Goal: Information Seeking & Learning: Find specific fact

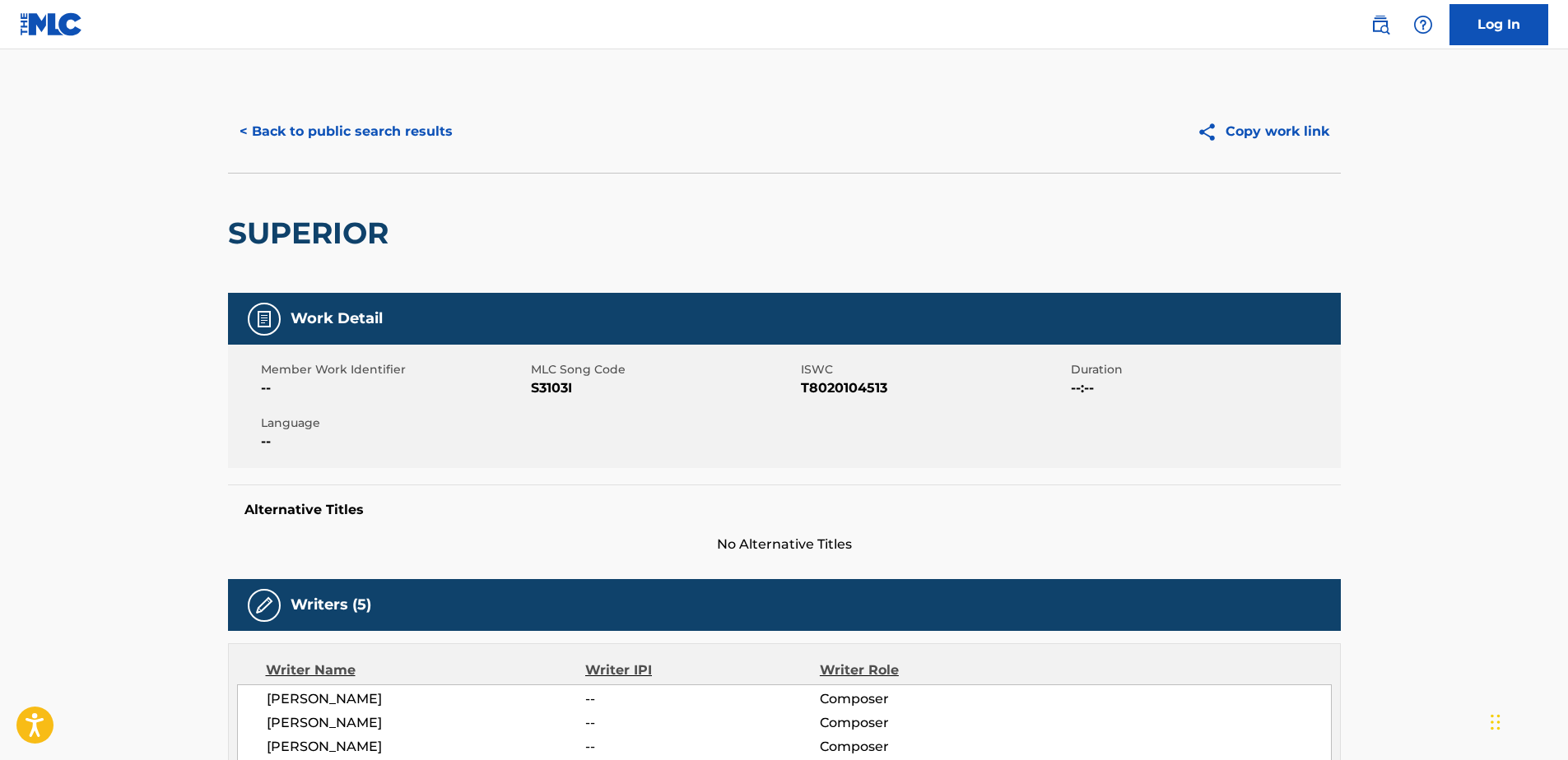
click at [398, 130] on button "< Back to public search results" at bounding box center [346, 131] width 236 height 41
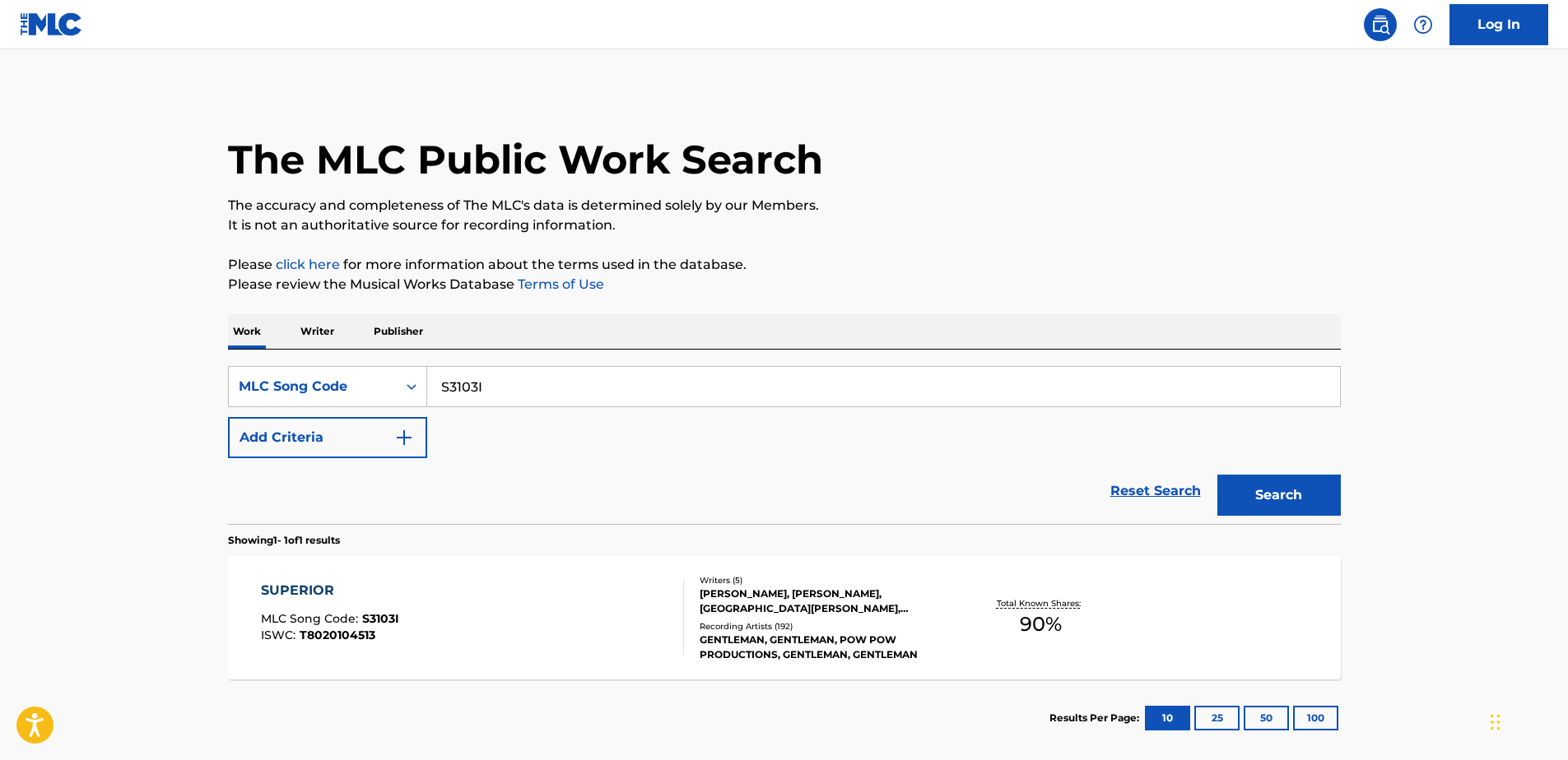
scroll to position [41, 0]
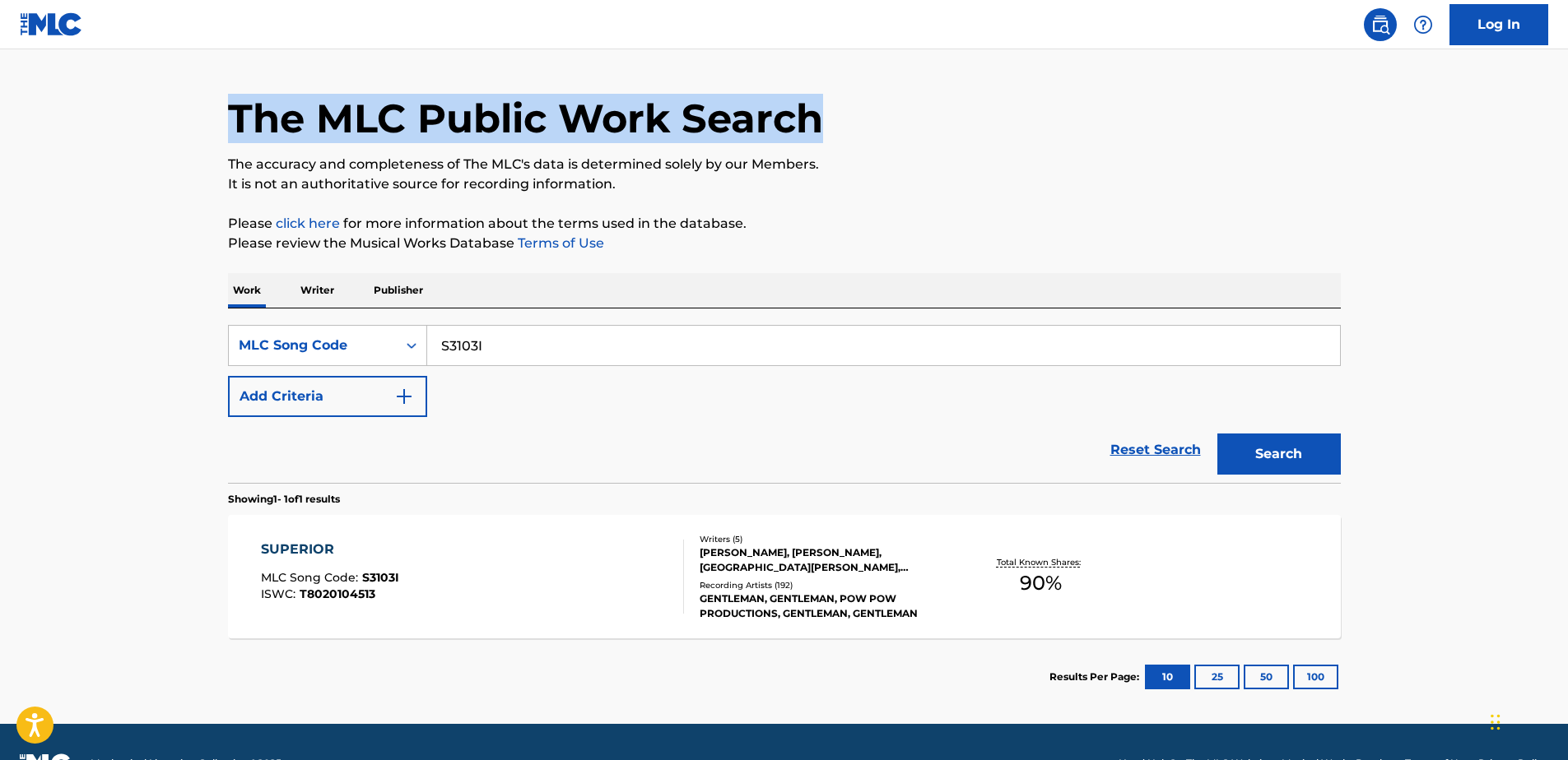
drag, startPoint x: 823, startPoint y: 119, endPoint x: 234, endPoint y: 108, distance: 589.1
click at [234, 108] on div "The MLC Public Work Search" at bounding box center [784, 109] width 1113 height 120
drag, startPoint x: 234, startPoint y: 108, endPoint x: 227, endPoint y: 113, distance: 8.6
click at [228, 113] on h1 "The MLC Public Work Search" at bounding box center [525, 119] width 595 height 50
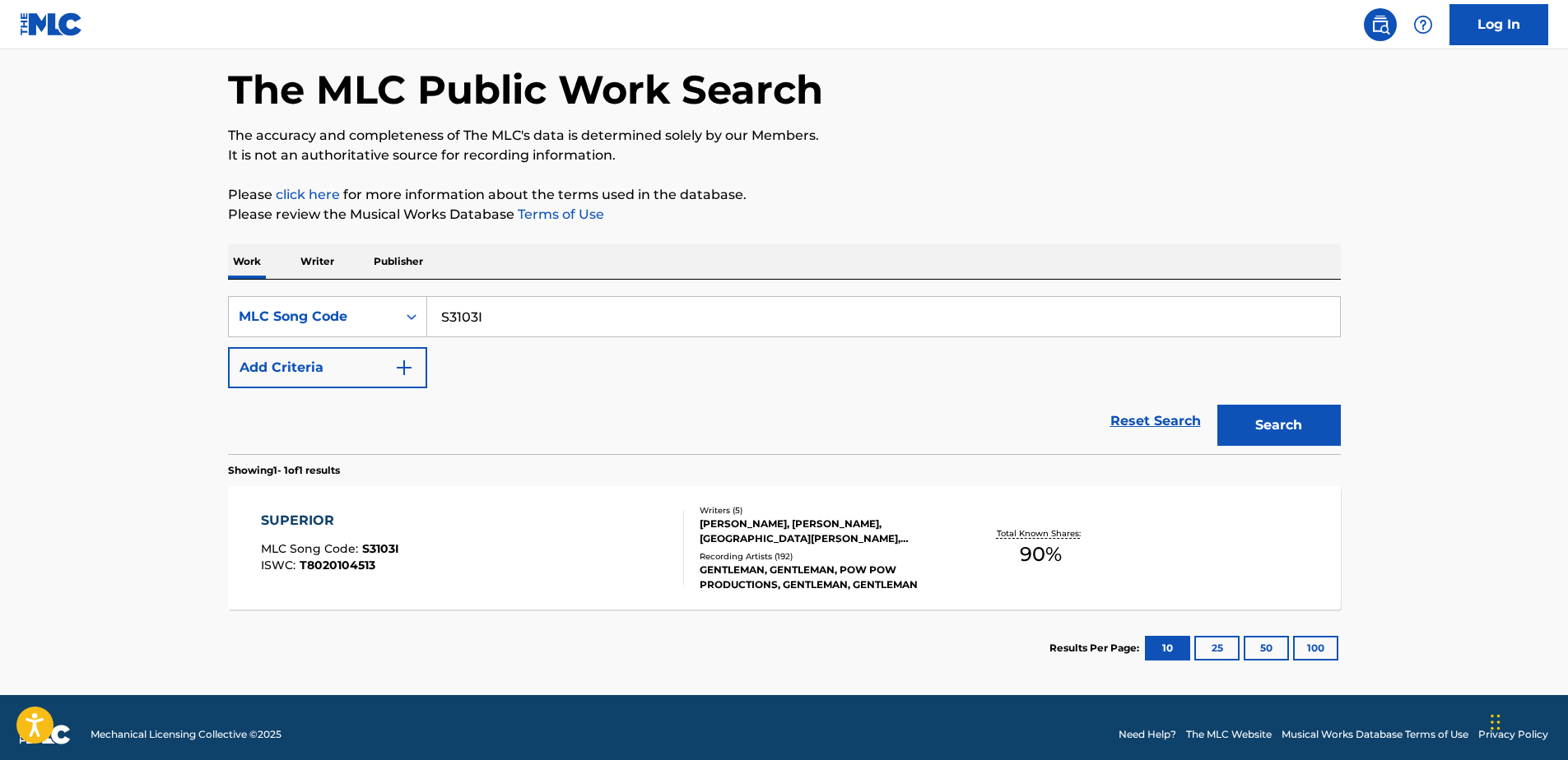
scroll to position [84, 0]
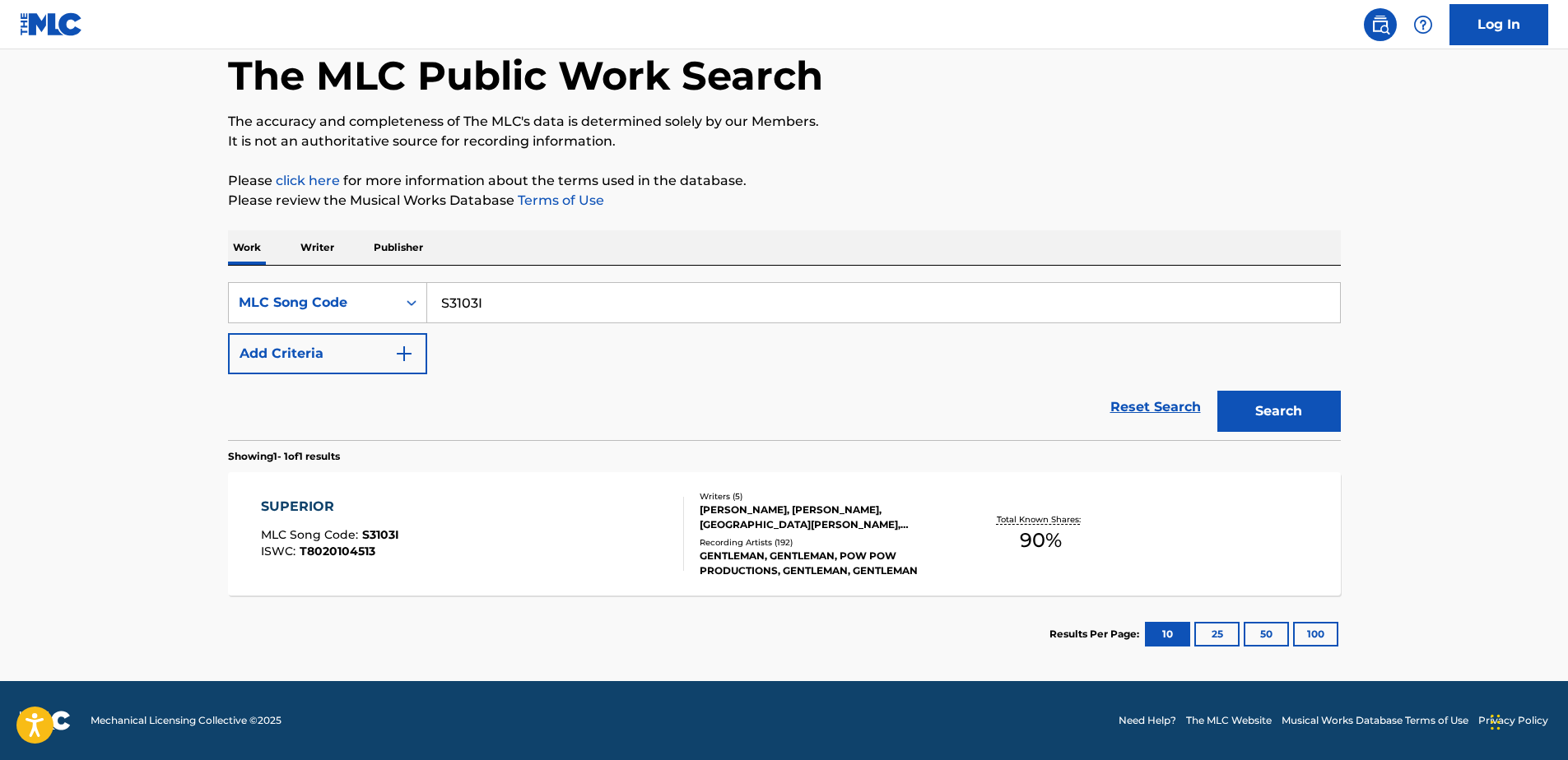
click at [591, 555] on div "SUPERIOR MLC Song Code : S3103I ISWC : T8020104513" at bounding box center [472, 533] width 423 height 74
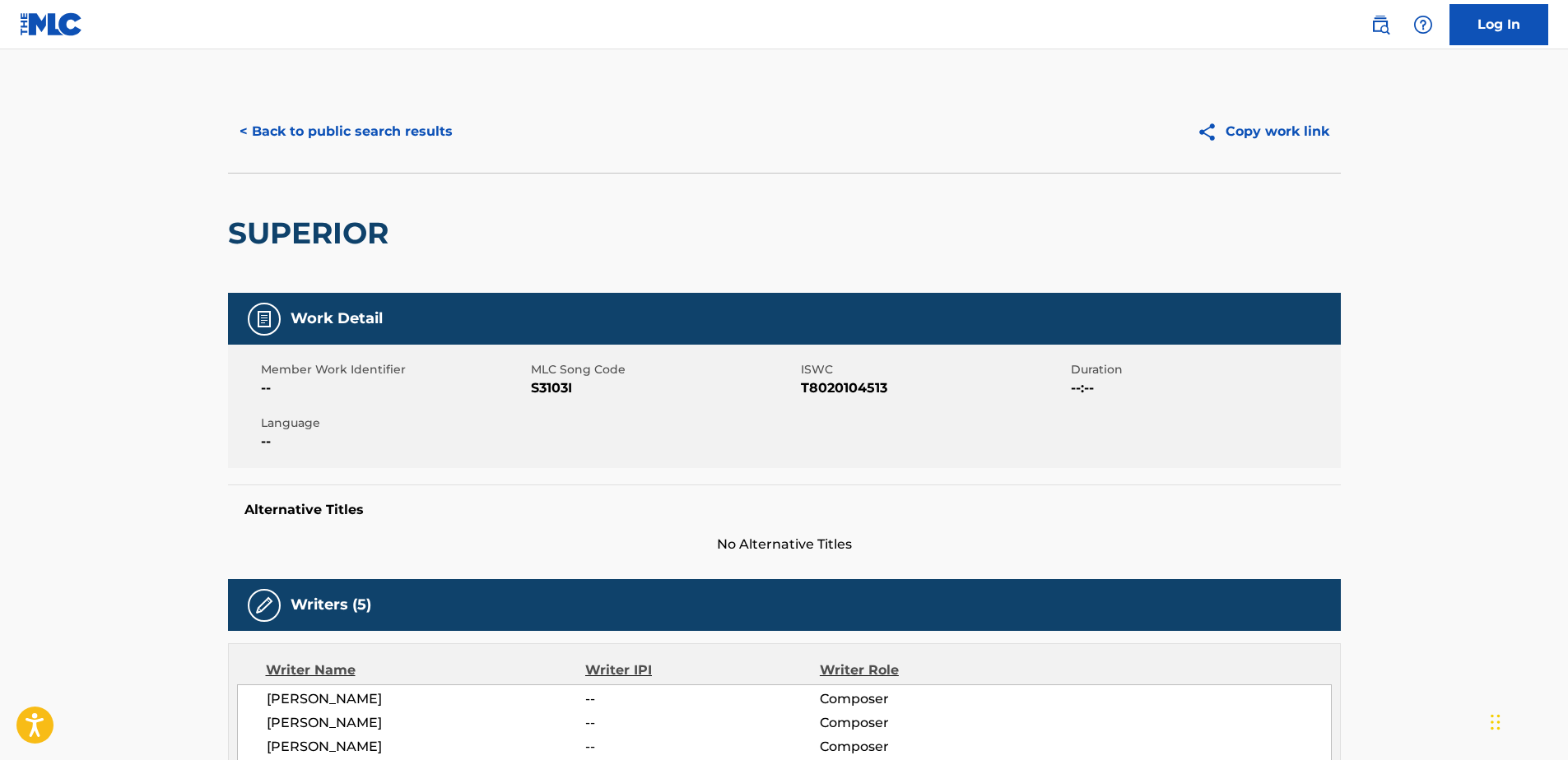
click at [439, 138] on button "< Back to public search results" at bounding box center [346, 131] width 236 height 41
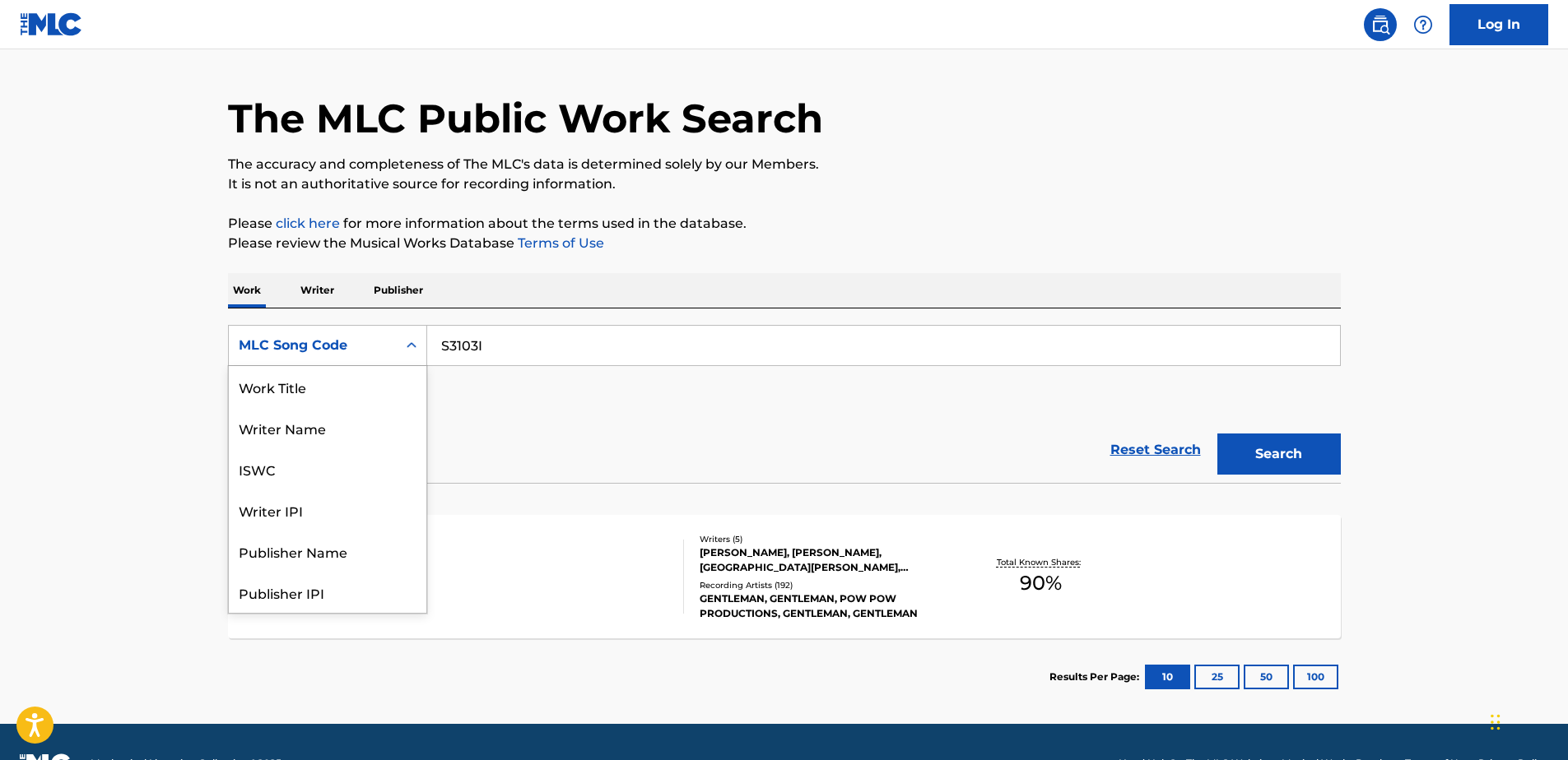
click at [393, 333] on div "MLC Song Code" at bounding box center [312, 345] width 168 height 31
click at [349, 404] on div "Work Title" at bounding box center [327, 387] width 198 height 41
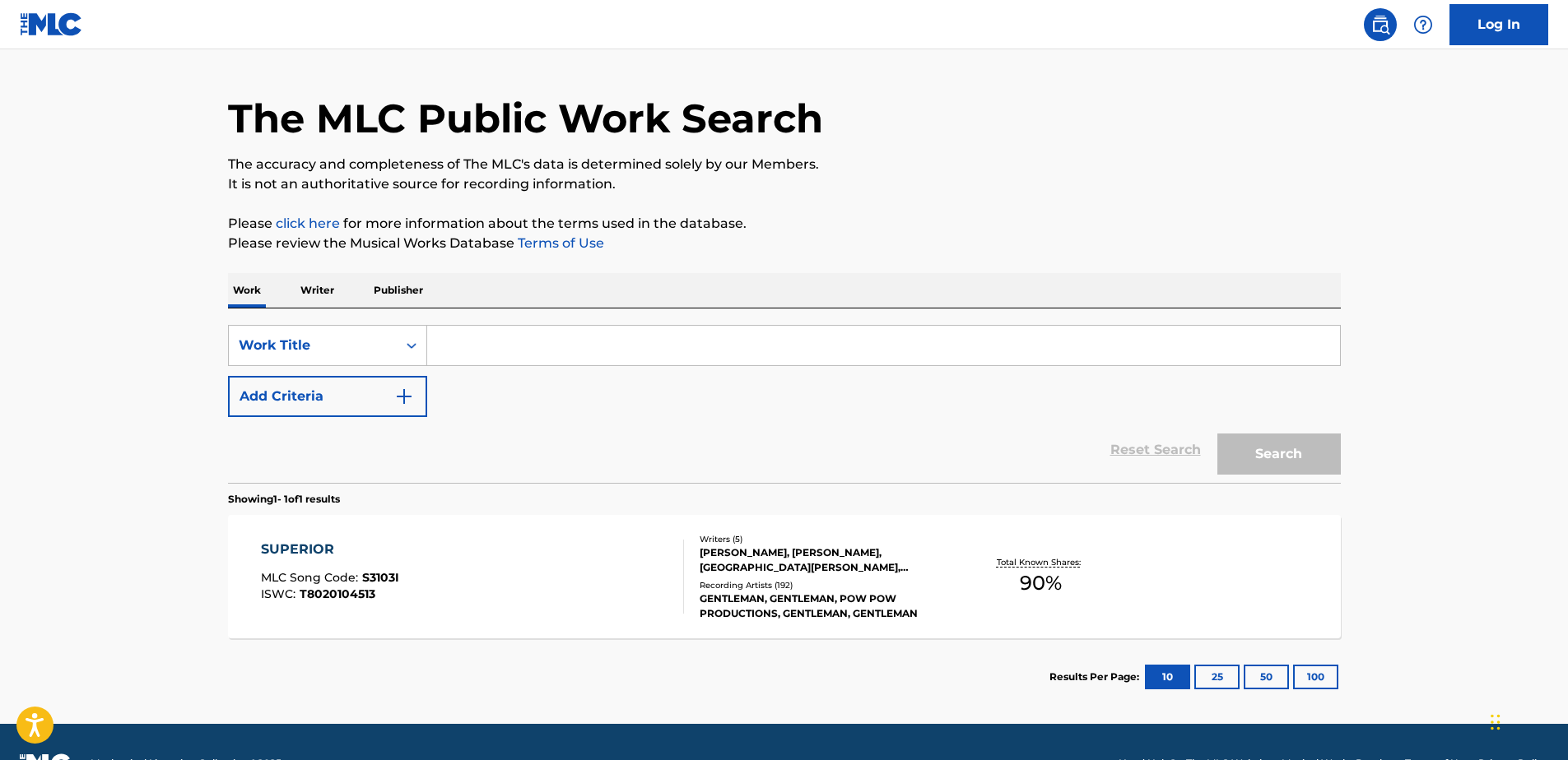
click at [457, 345] on input "Search Form" at bounding box center [883, 345] width 912 height 40
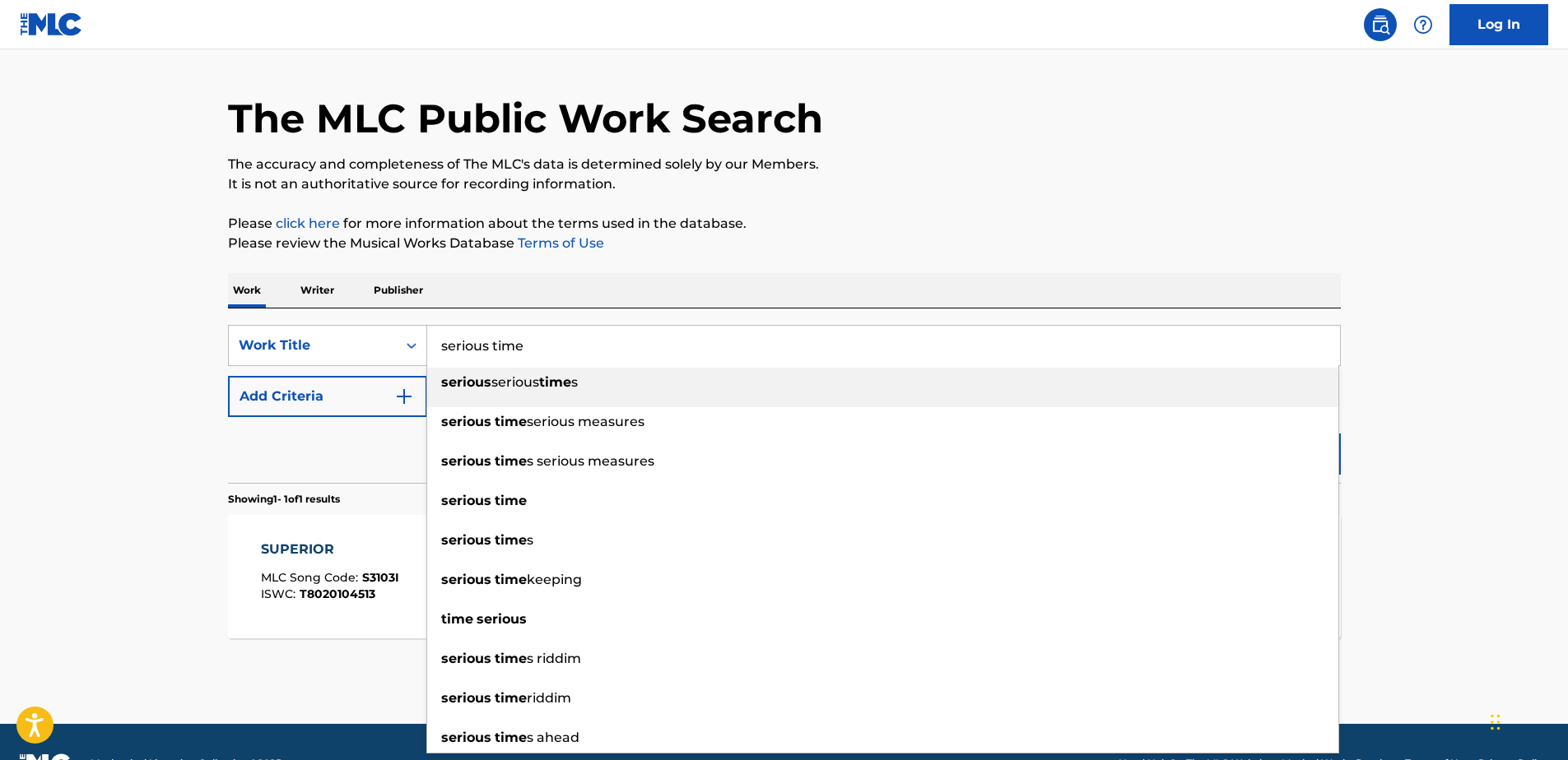
type input "serious time"
click at [327, 389] on button "Add Criteria" at bounding box center [327, 396] width 199 height 41
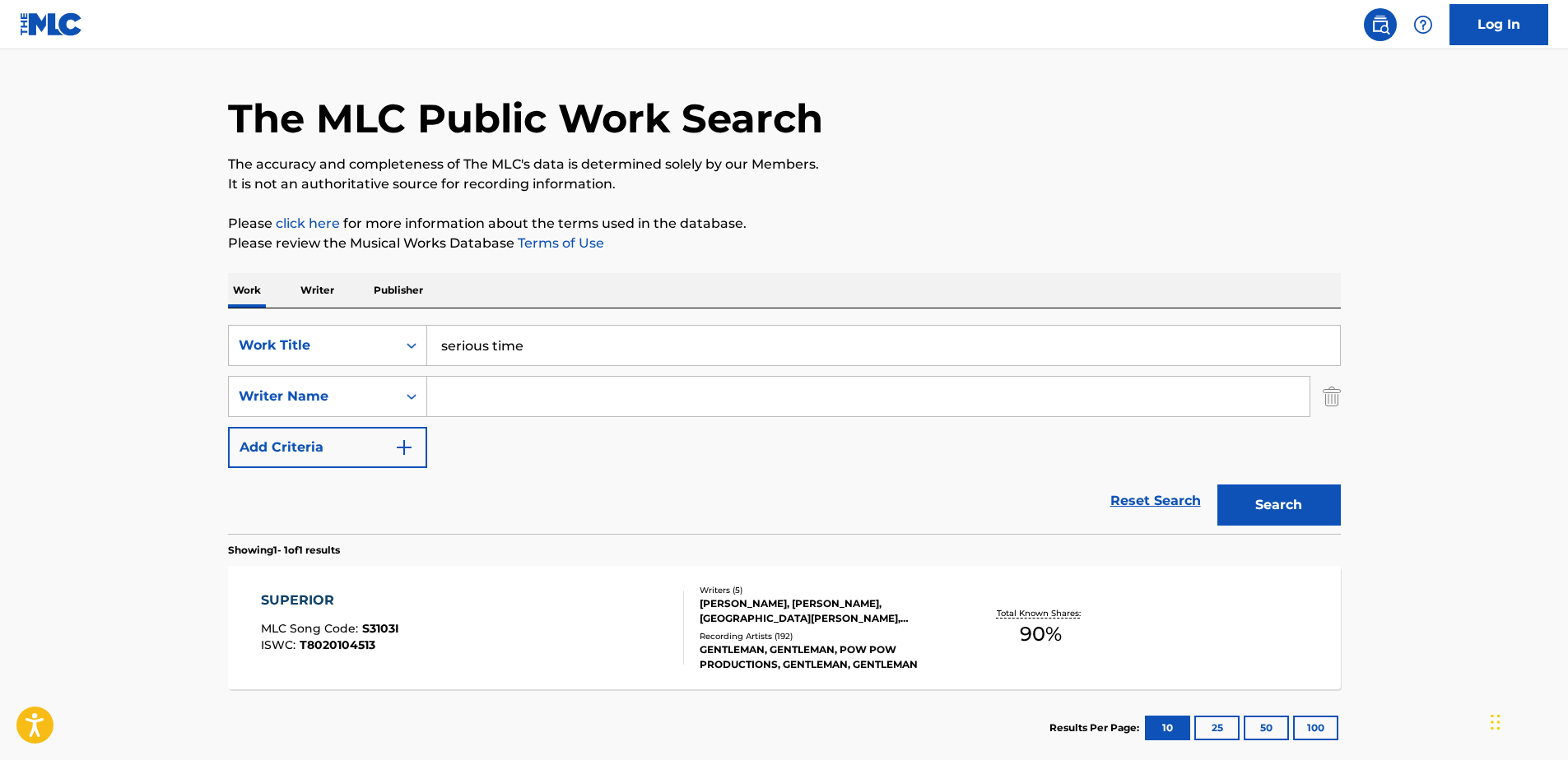
click at [490, 400] on input "Search Form" at bounding box center [868, 396] width 882 height 40
type input "[PERSON_NAME]"
click at [730, 447] on div "SearchWithCriteria8c30930d-ea1f-43aa-922e-c43e2f7e0829 Work Title serious time …" at bounding box center [784, 396] width 1113 height 143
click at [1231, 511] on button "Search" at bounding box center [1278, 505] width 123 height 41
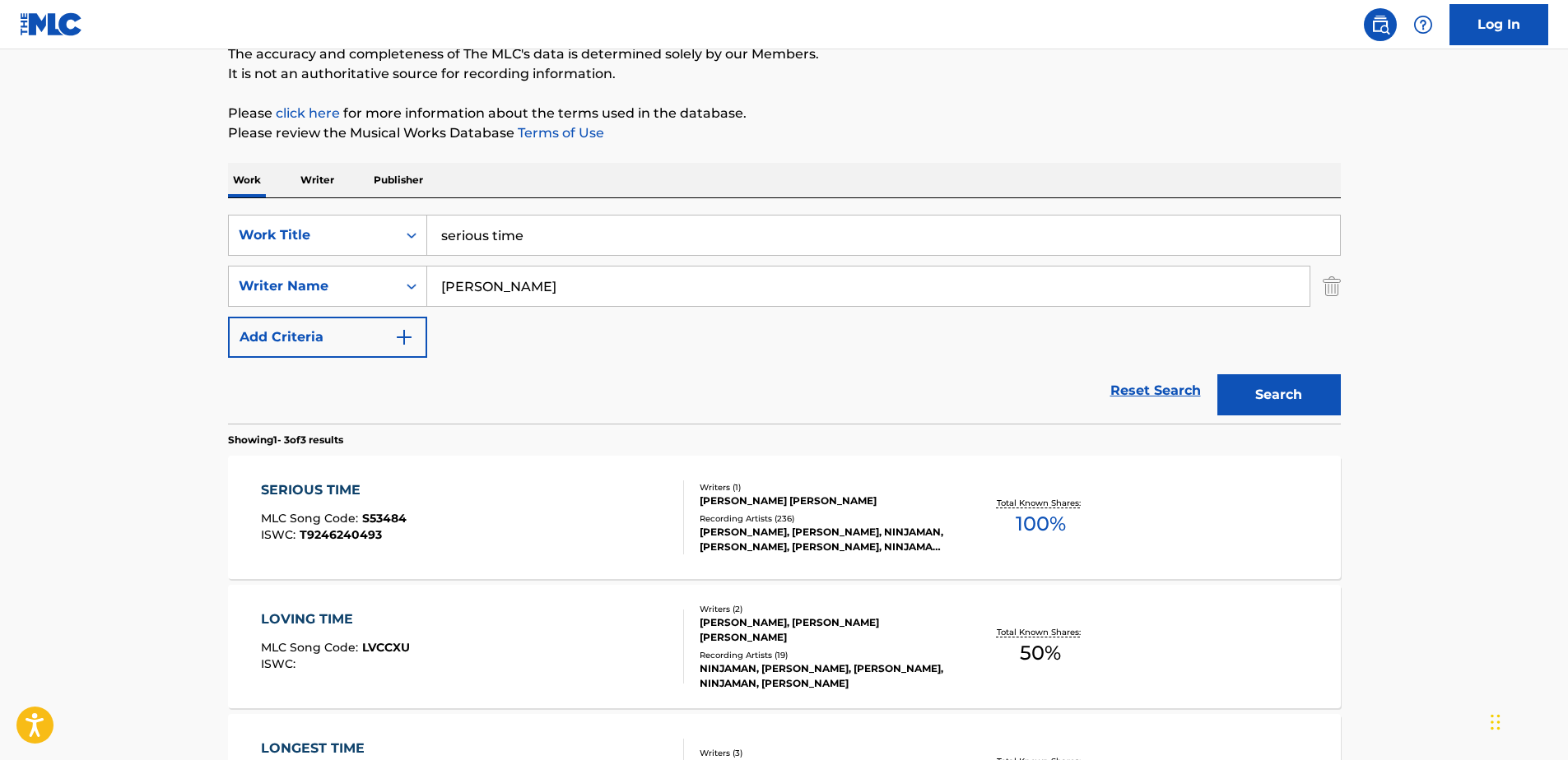
scroll to position [206, 0]
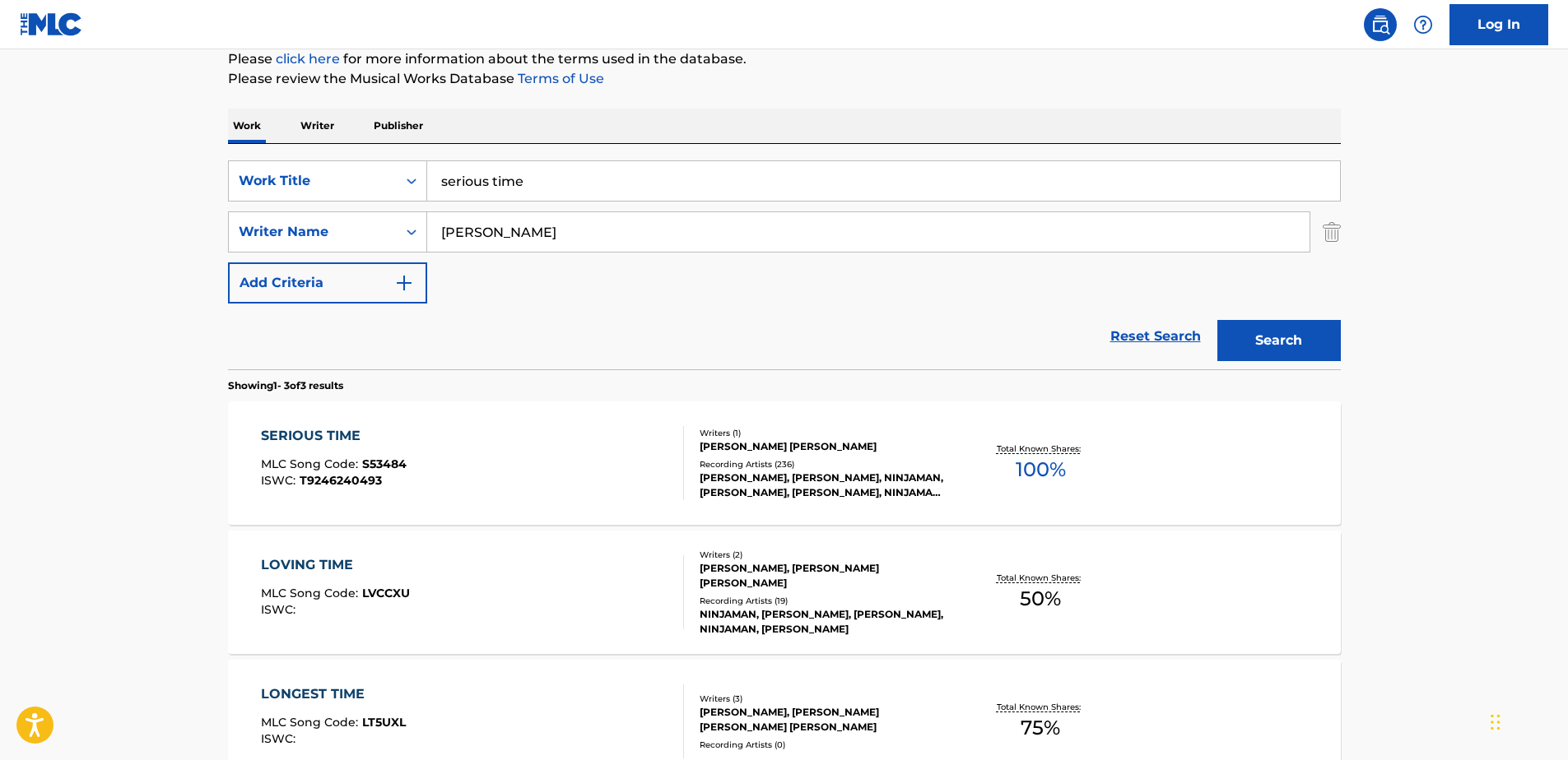
click at [529, 461] on div "SERIOUS TIME MLC Song Code : S53484 ISWC : T9246240493" at bounding box center [472, 462] width 423 height 74
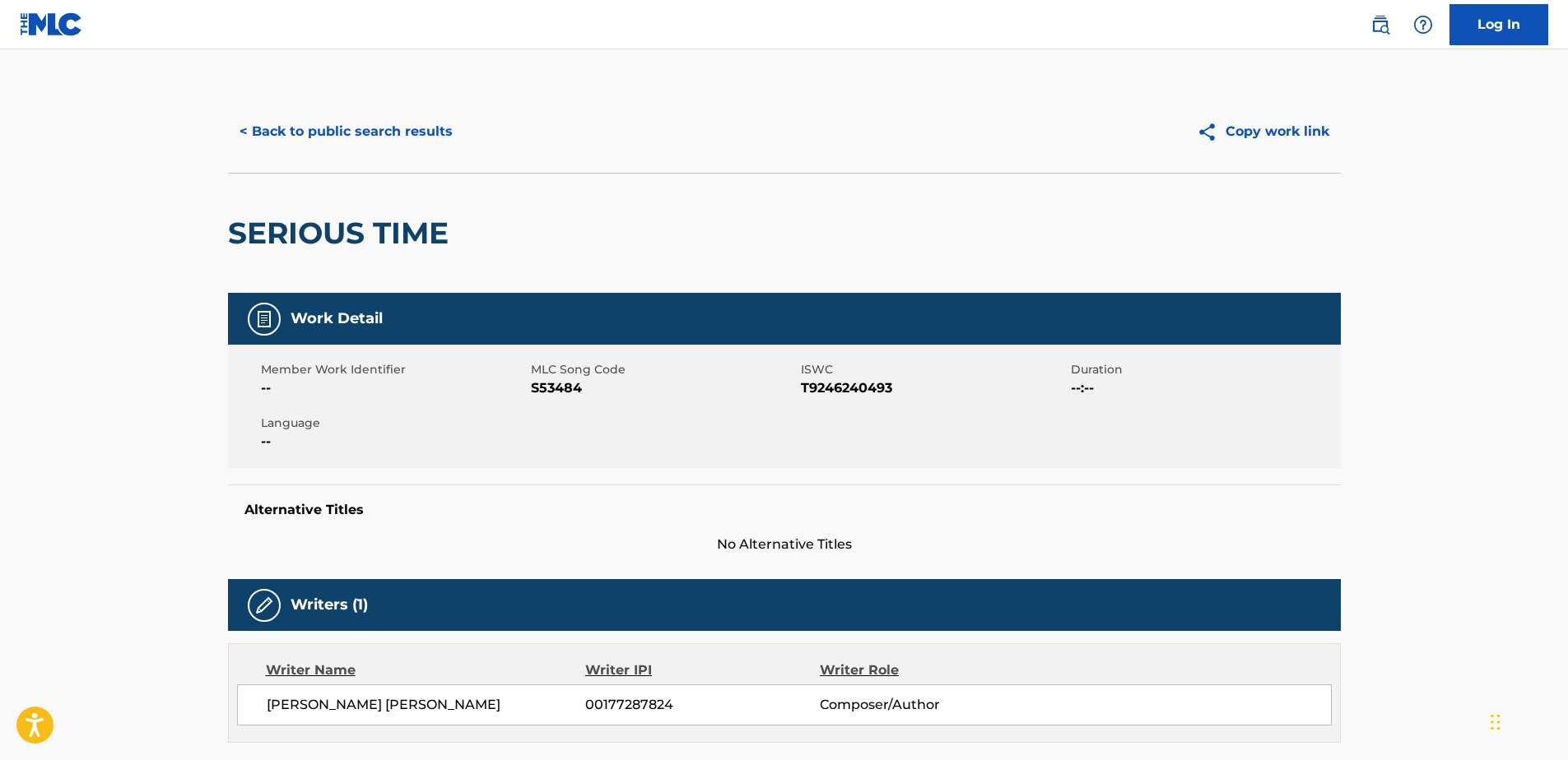
click at [277, 139] on button "< Back to public search results" at bounding box center [346, 131] width 236 height 41
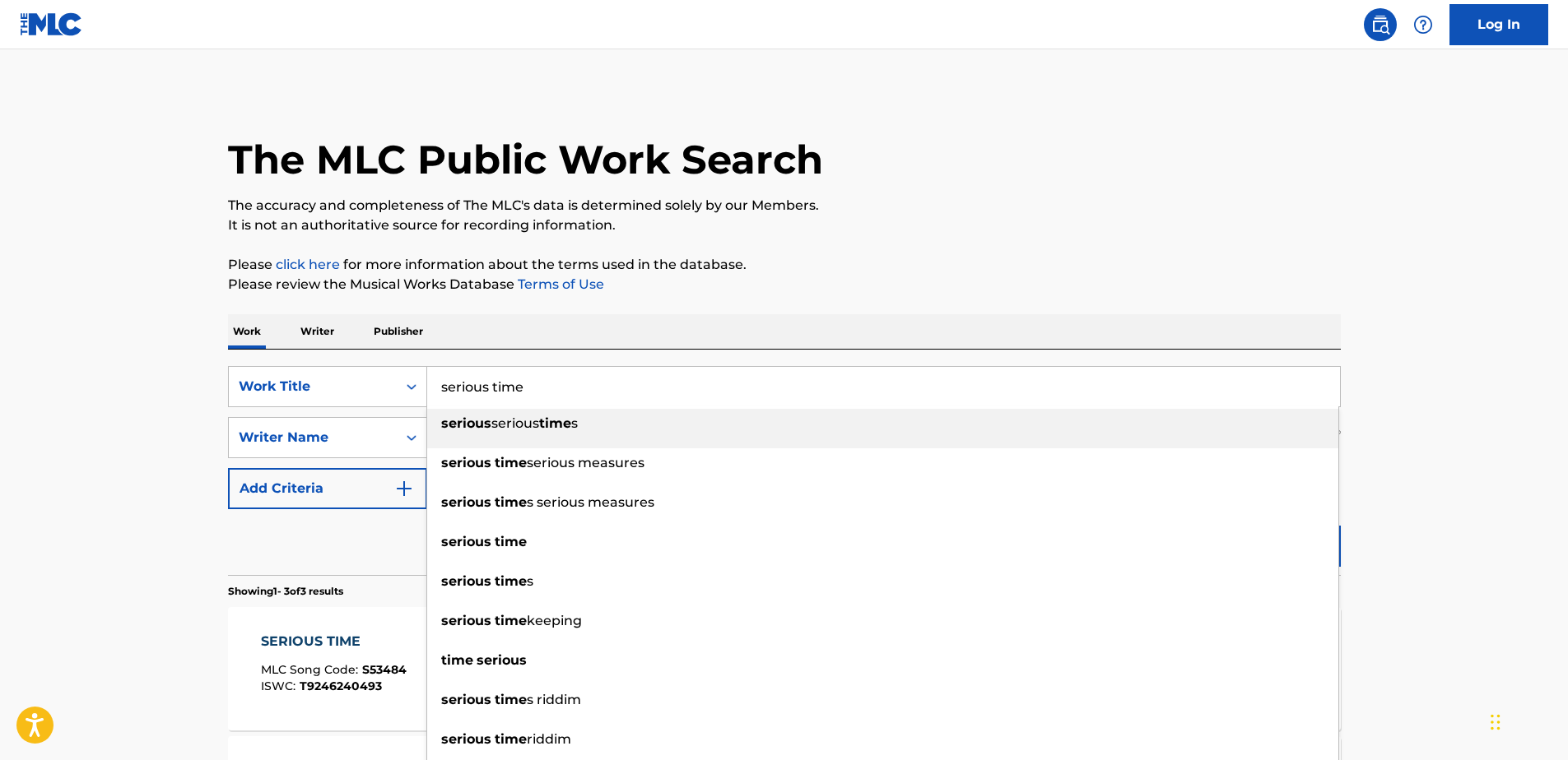
drag, startPoint x: 595, startPoint y: 393, endPoint x: 443, endPoint y: 417, distance: 153.9
click at [443, 406] on div "serious time serious serious time s serious time serious measures serious time …" at bounding box center [883, 387] width 912 height 40
paste input "LONG DISTANCE"
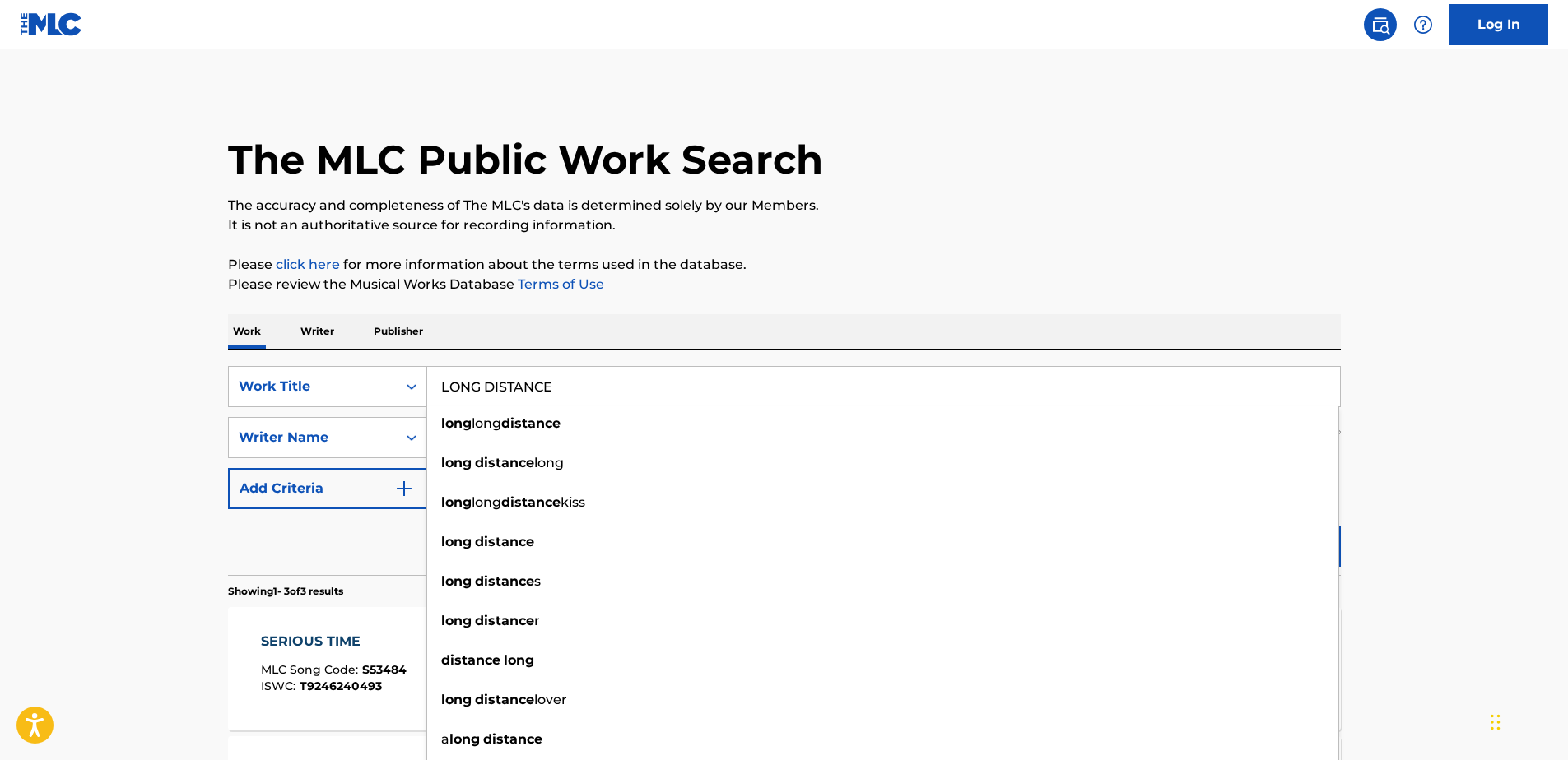
type input "LONG DISTANCE"
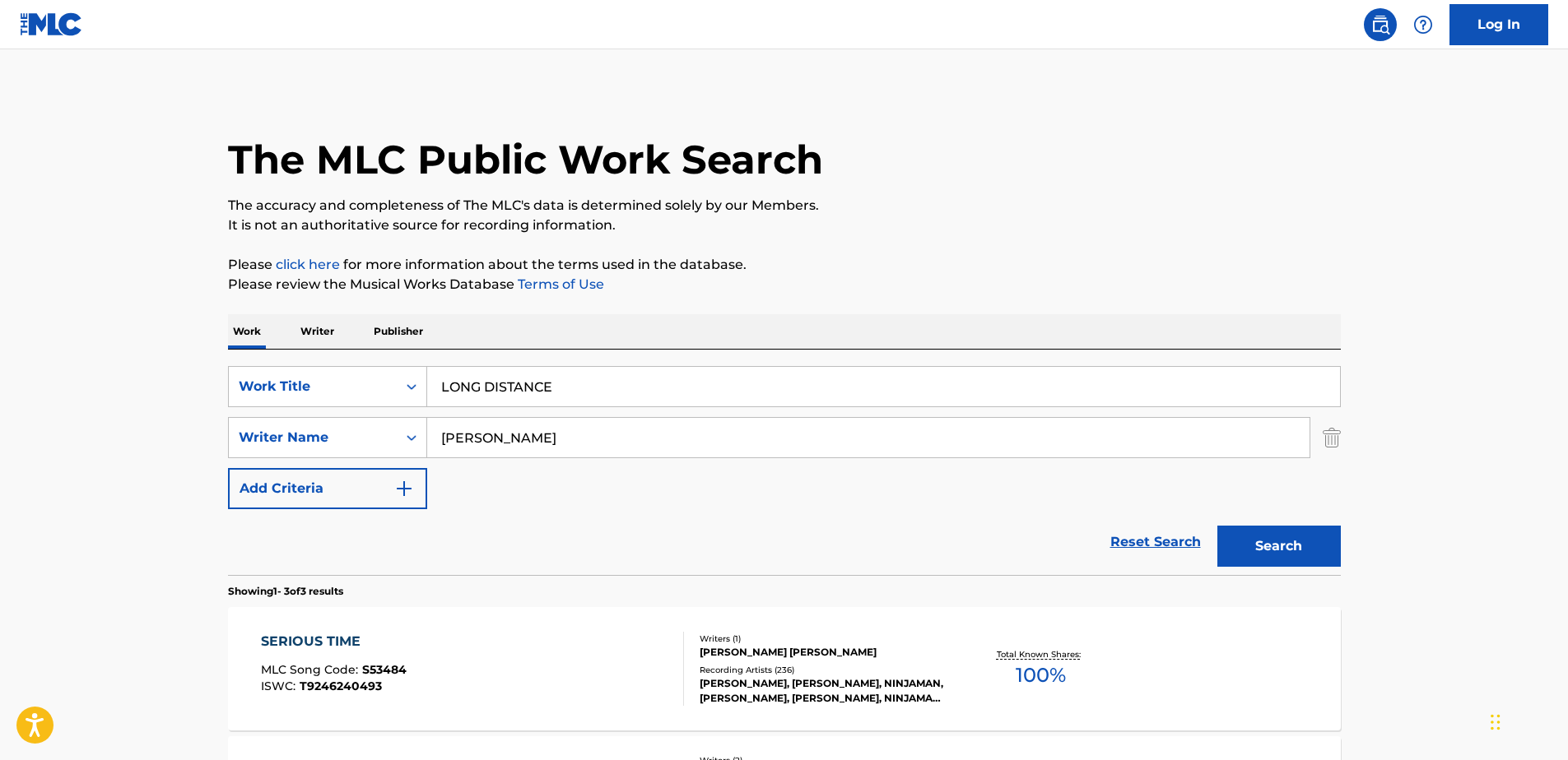
click at [197, 368] on main "The MLC Public Work Search The accuracy and completeness of The MLC's data is d…" at bounding box center [784, 561] width 1568 height 1024
drag, startPoint x: 602, startPoint y: 455, endPoint x: 327, endPoint y: 418, distance: 277.5
click at [327, 418] on div "SearchWithCriteriafbe13dc8-5201-4f88-861a-a56e0405ed84 Writer Name [PERSON_NAME]" at bounding box center [784, 437] width 1113 height 41
type input "[PERSON_NAME]"
click at [1240, 543] on button "Search" at bounding box center [1278, 546] width 123 height 41
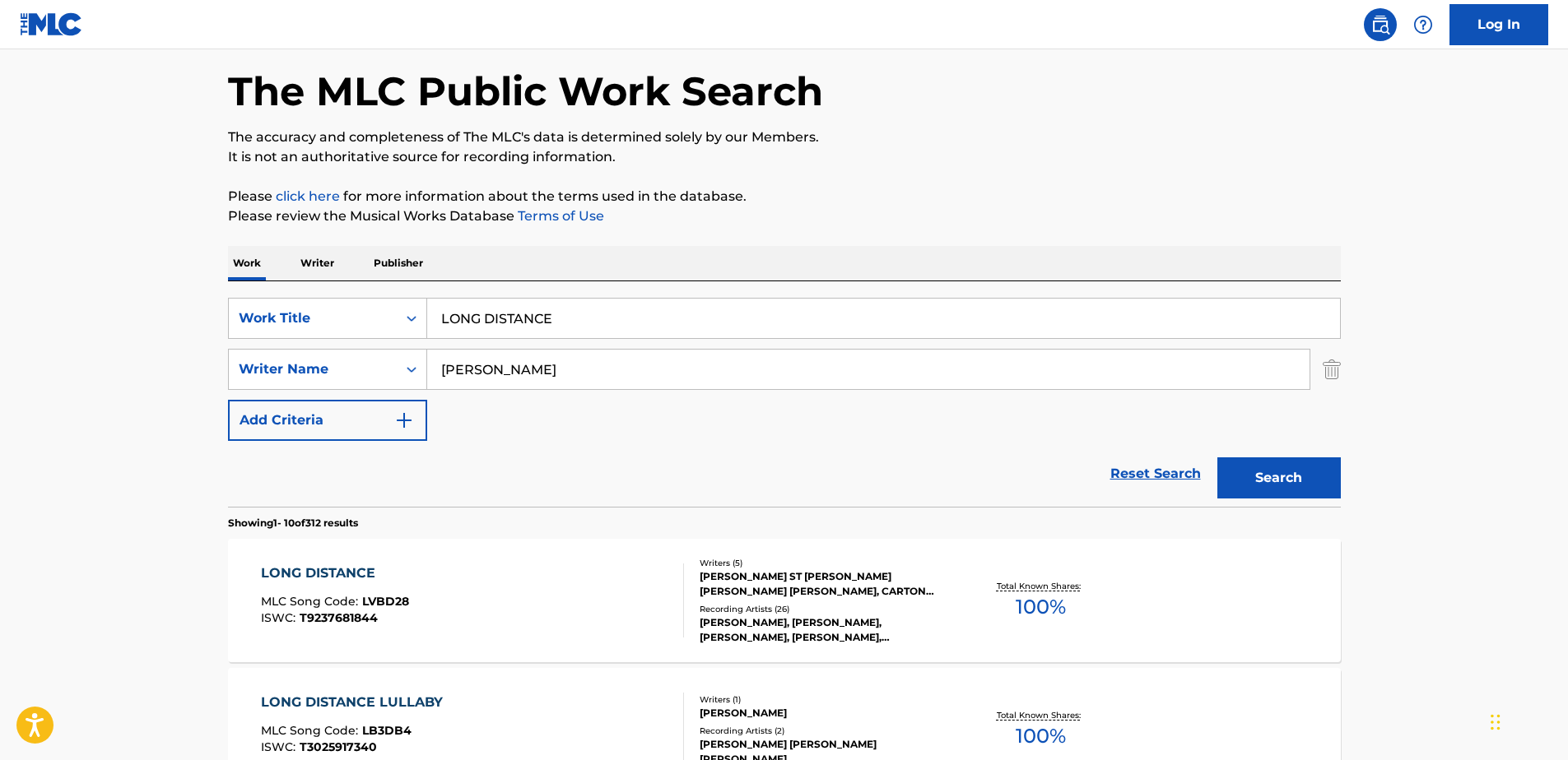
scroll to position [172, 0]
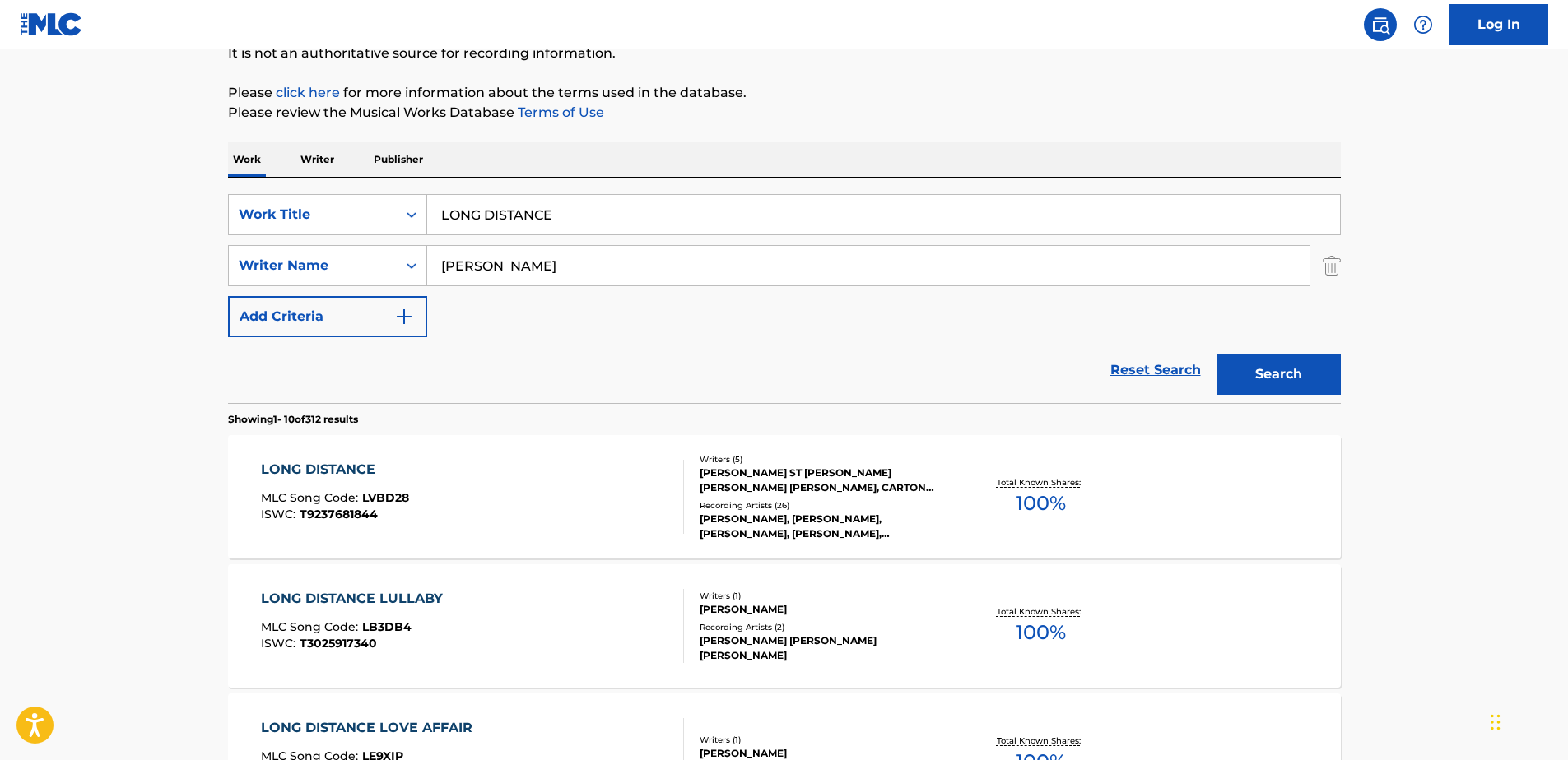
click at [434, 458] on div "LONG DISTANCE MLC Song Code : LVBD28 ISWC : T9237681844 Writers ( 5 ) [PERSON_N…" at bounding box center [784, 497] width 1113 height 123
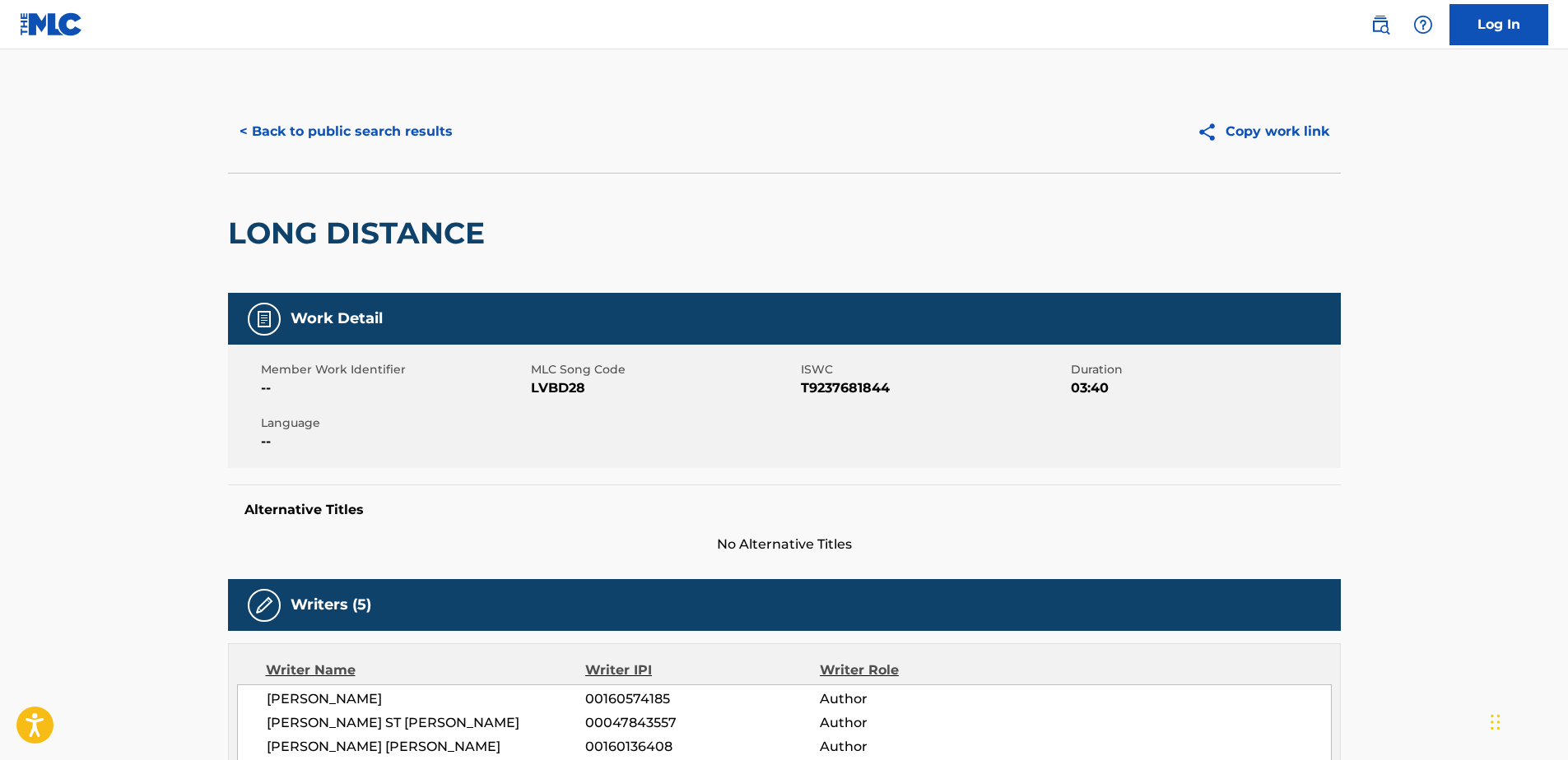
click at [408, 130] on button "< Back to public search results" at bounding box center [346, 131] width 236 height 41
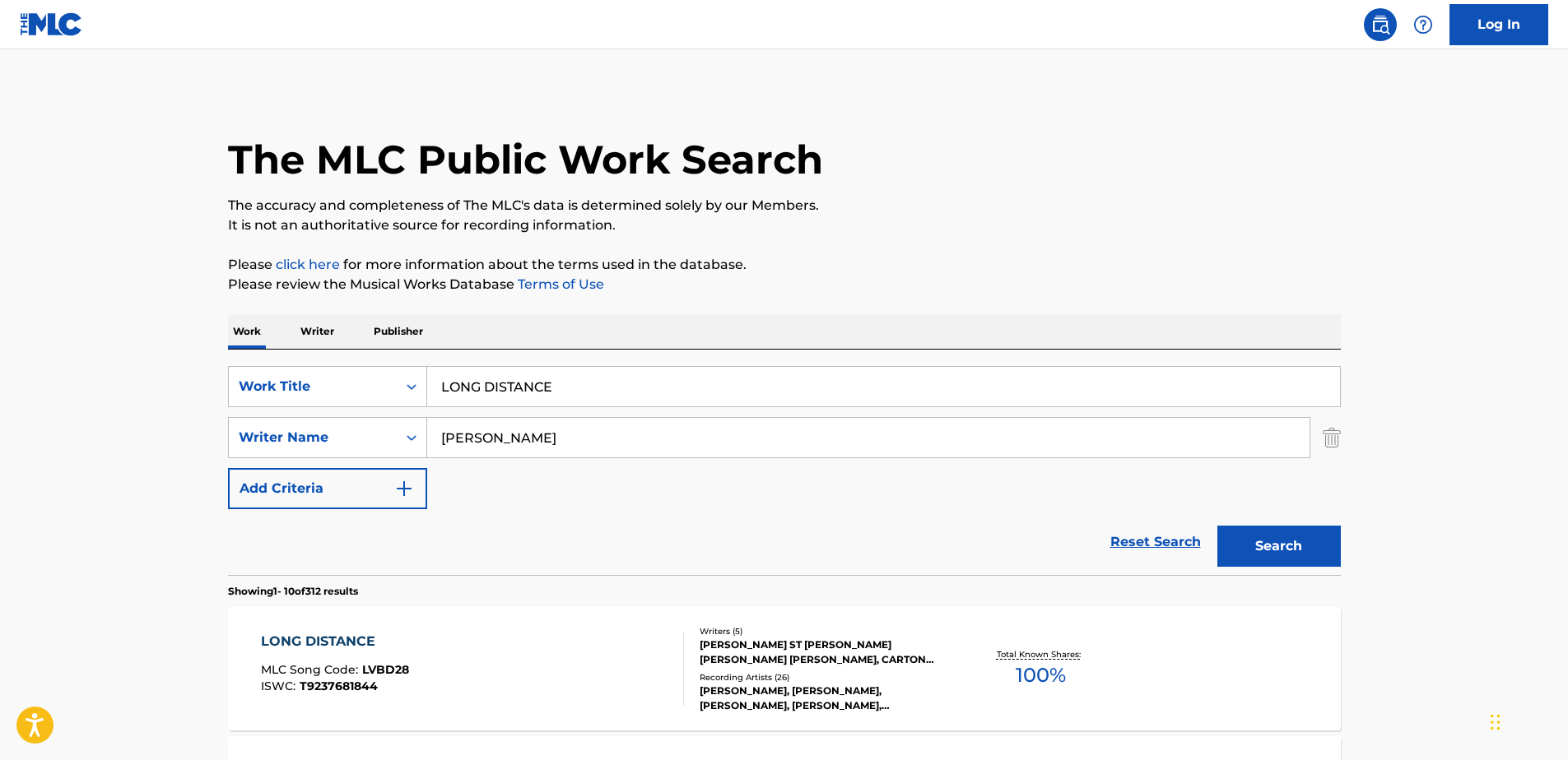
scroll to position [172, 0]
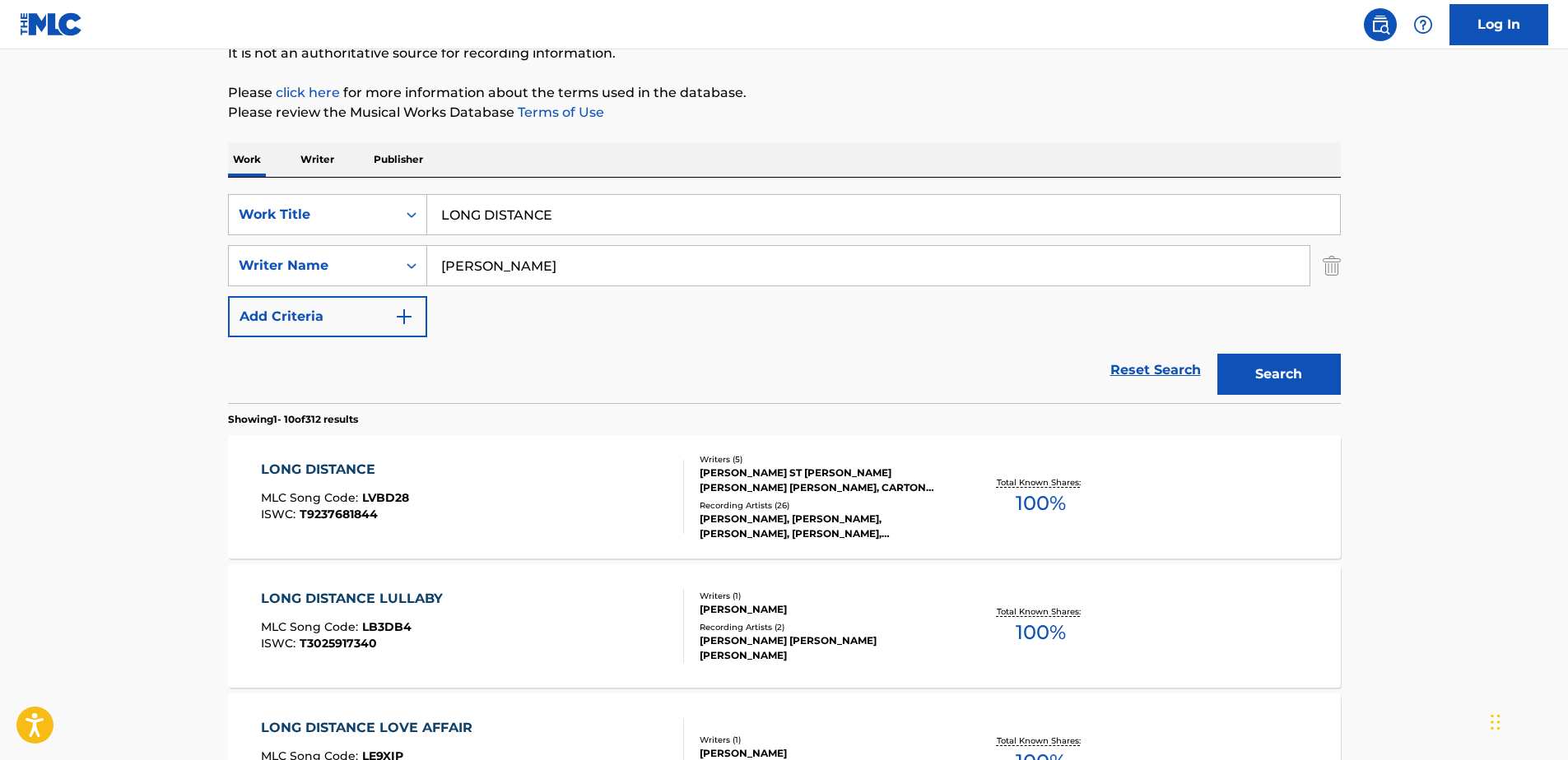
click at [1325, 265] on img "Search Form" at bounding box center [1331, 265] width 18 height 41
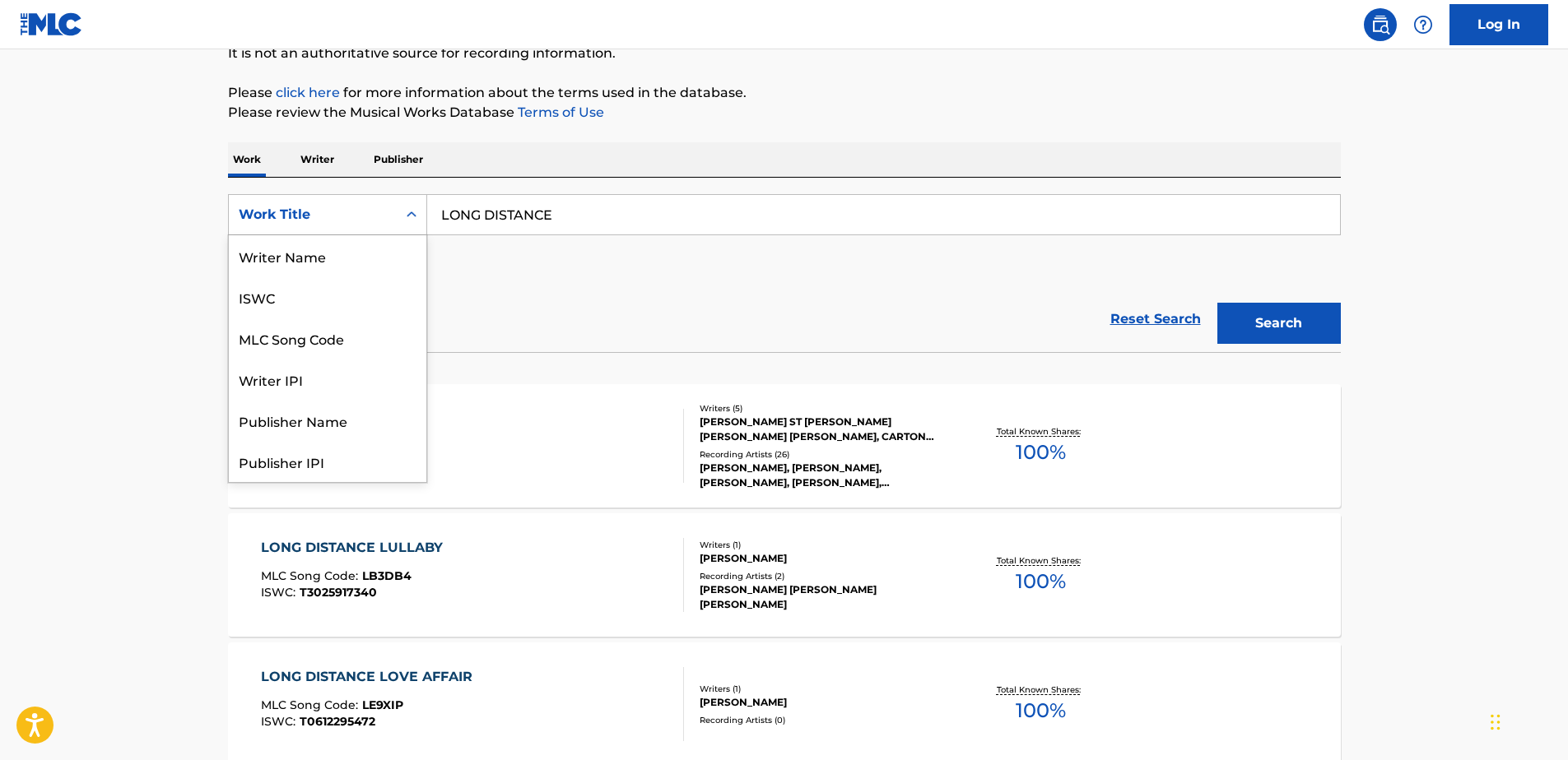
click at [286, 215] on div "Work Title" at bounding box center [312, 215] width 148 height 20
click at [287, 250] on div "MLC Song Code" at bounding box center [327, 255] width 198 height 41
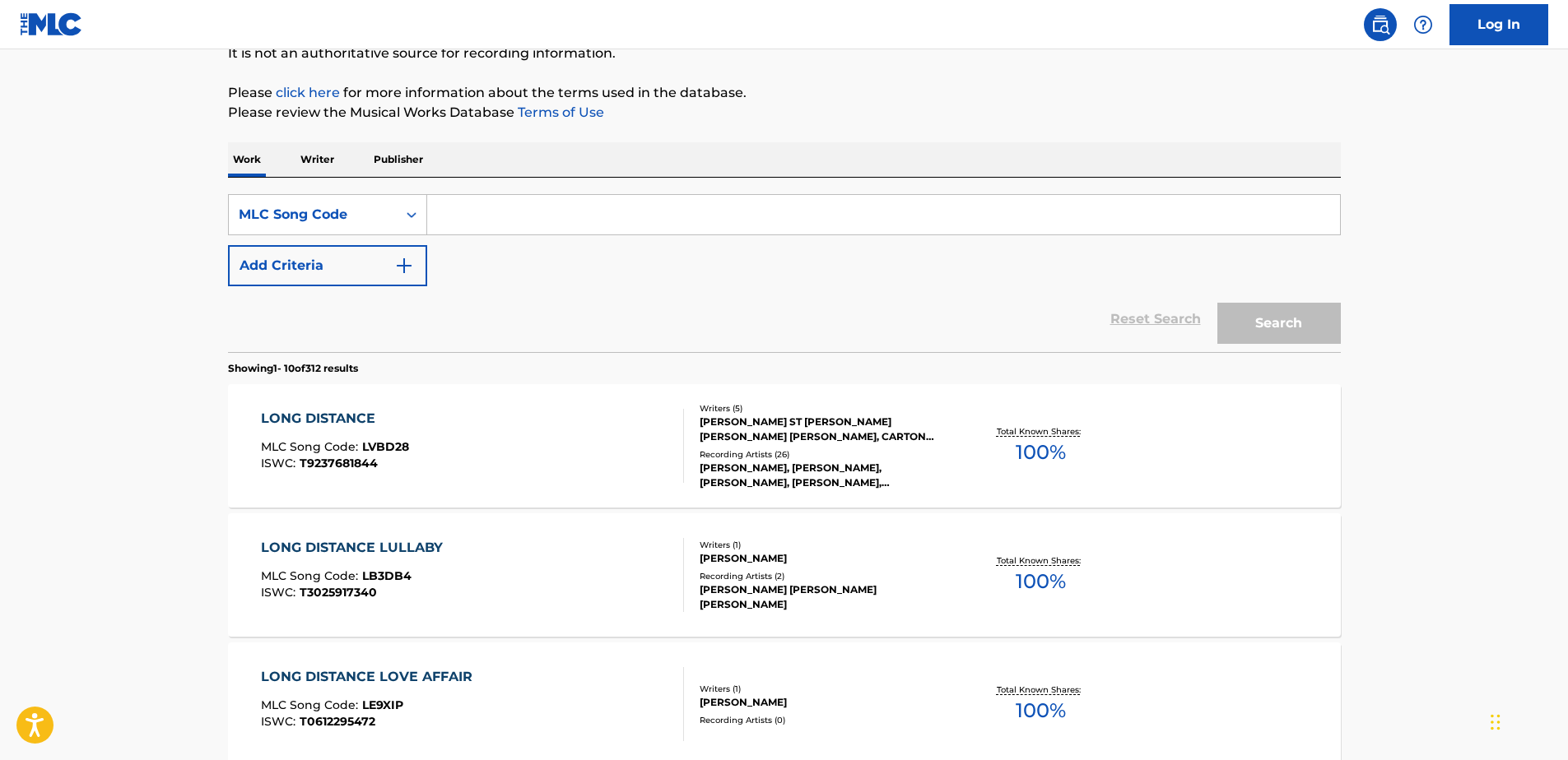
click at [456, 218] on input "Search Form" at bounding box center [883, 215] width 912 height 40
paste input "AX6AJM"
type input "AX6AJM"
click at [1254, 317] on button "Search" at bounding box center [1278, 323] width 123 height 41
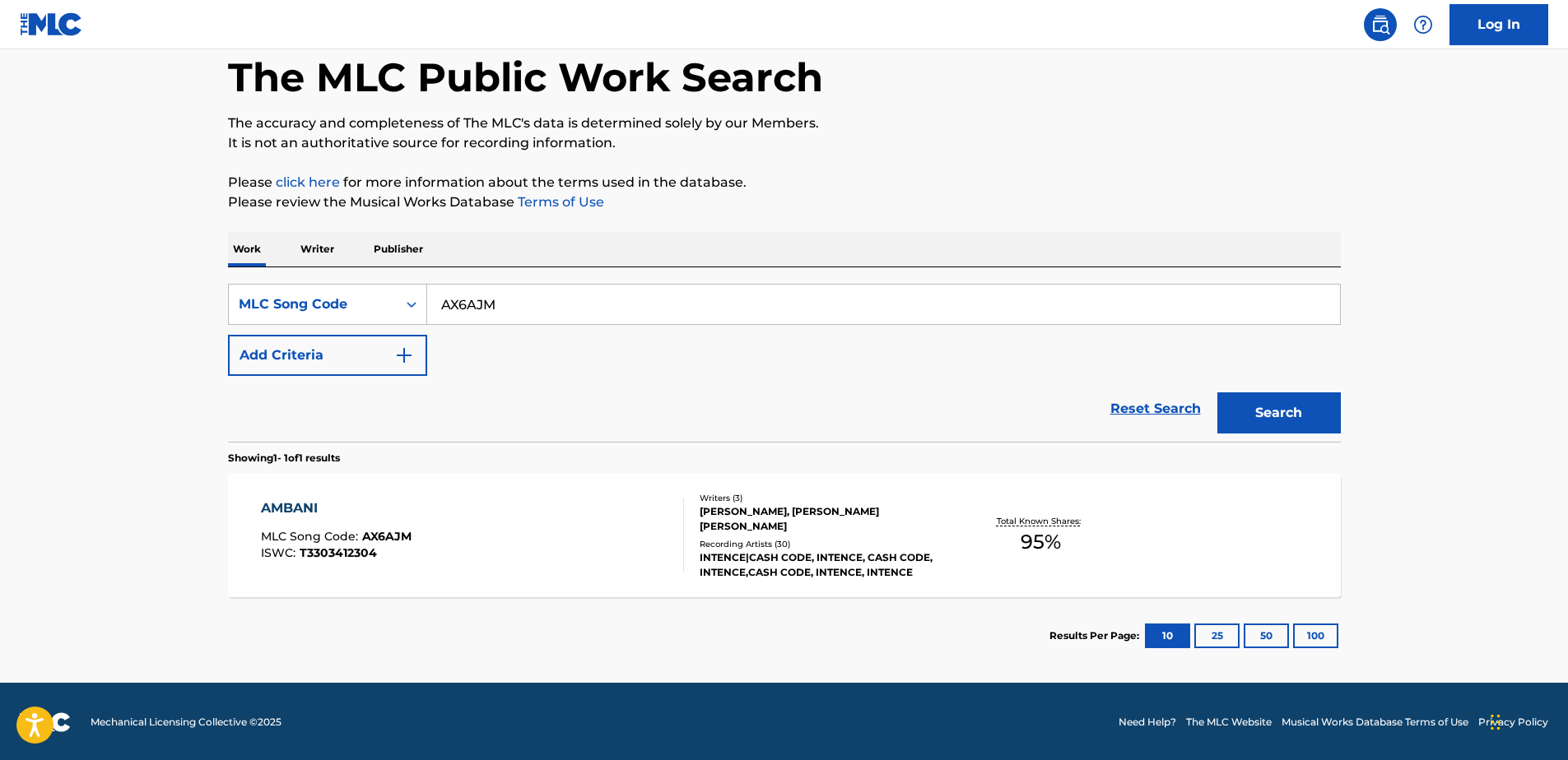
scroll to position [84, 0]
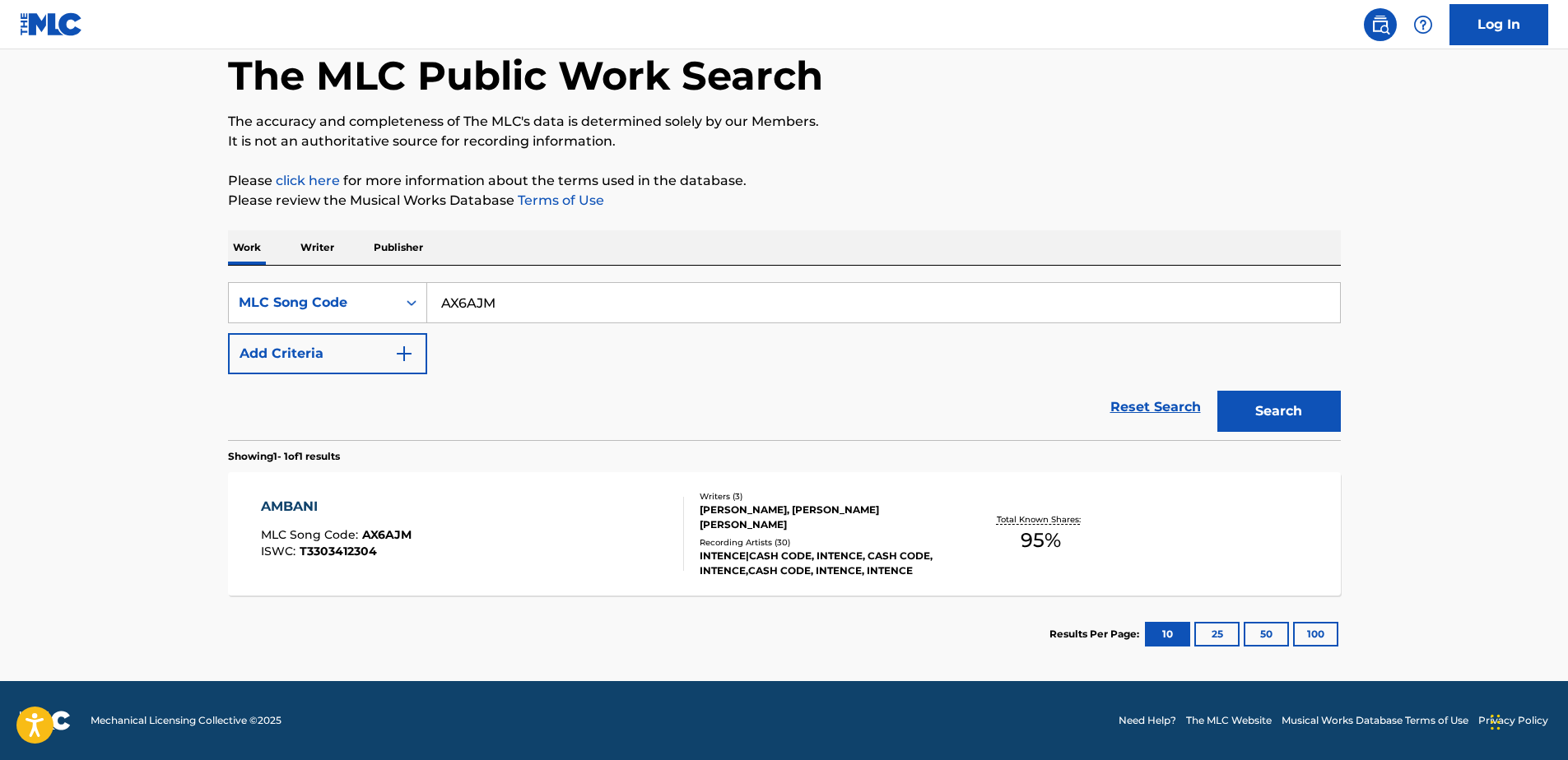
click at [480, 476] on div "AMBANI MLC Song Code : AX6AJM ISWC : T3303412304 Writers ( 3 ) [PERSON_NAME], […" at bounding box center [784, 533] width 1113 height 123
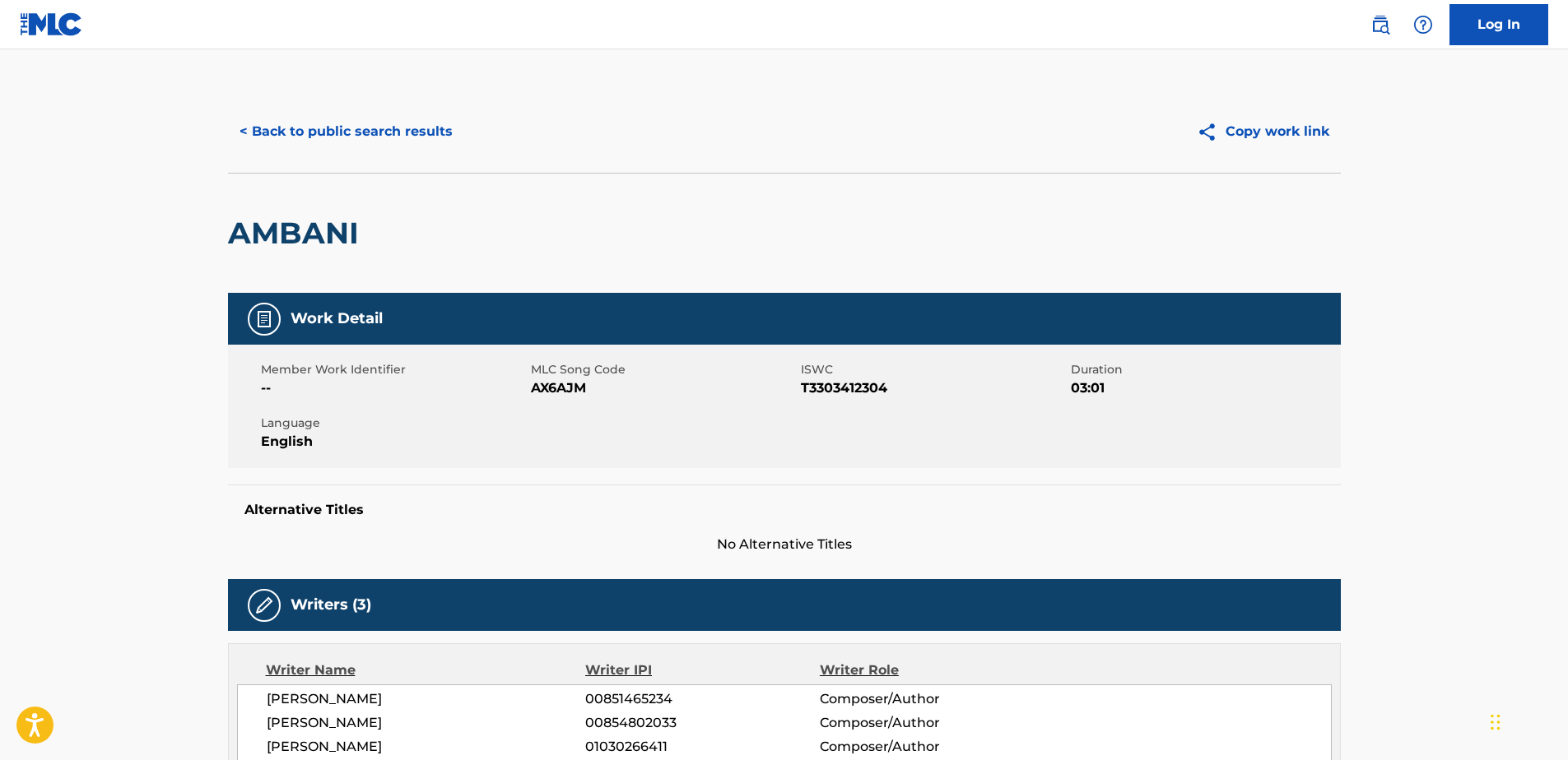
click at [440, 132] on button "< Back to public search results" at bounding box center [346, 131] width 236 height 41
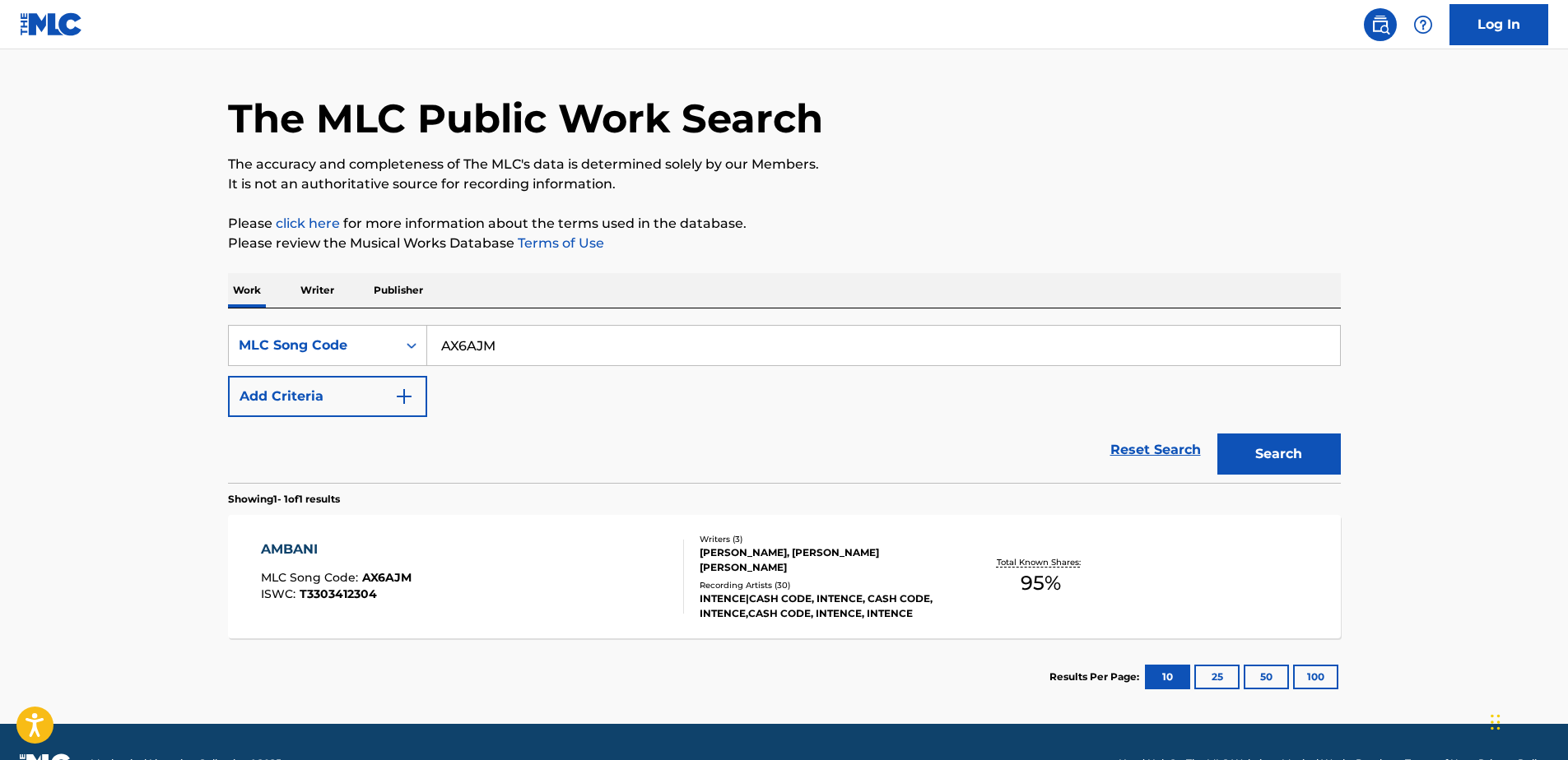
drag, startPoint x: 582, startPoint y: 340, endPoint x: 242, endPoint y: 317, distance: 340.8
click at [242, 317] on div "SearchWithCriteria65961788-7606-4f52-8102-156343f8fbad MLC Song Code AX6AJM Add…" at bounding box center [784, 396] width 1113 height 175
paste input "CC2JGD"
type input "CC2JGD"
click at [1233, 446] on button "Search" at bounding box center [1278, 454] width 123 height 41
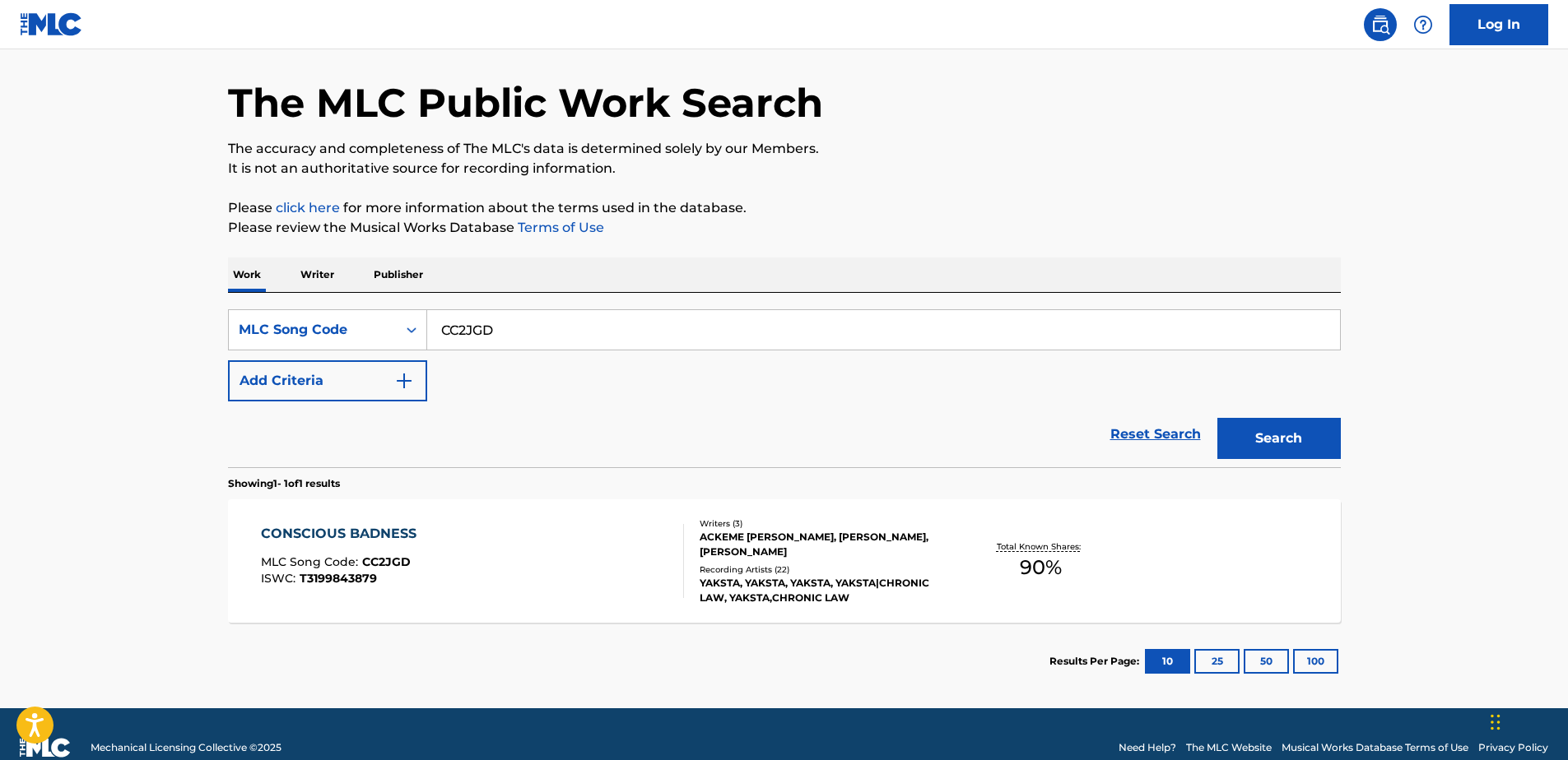
scroll to position [82, 0]
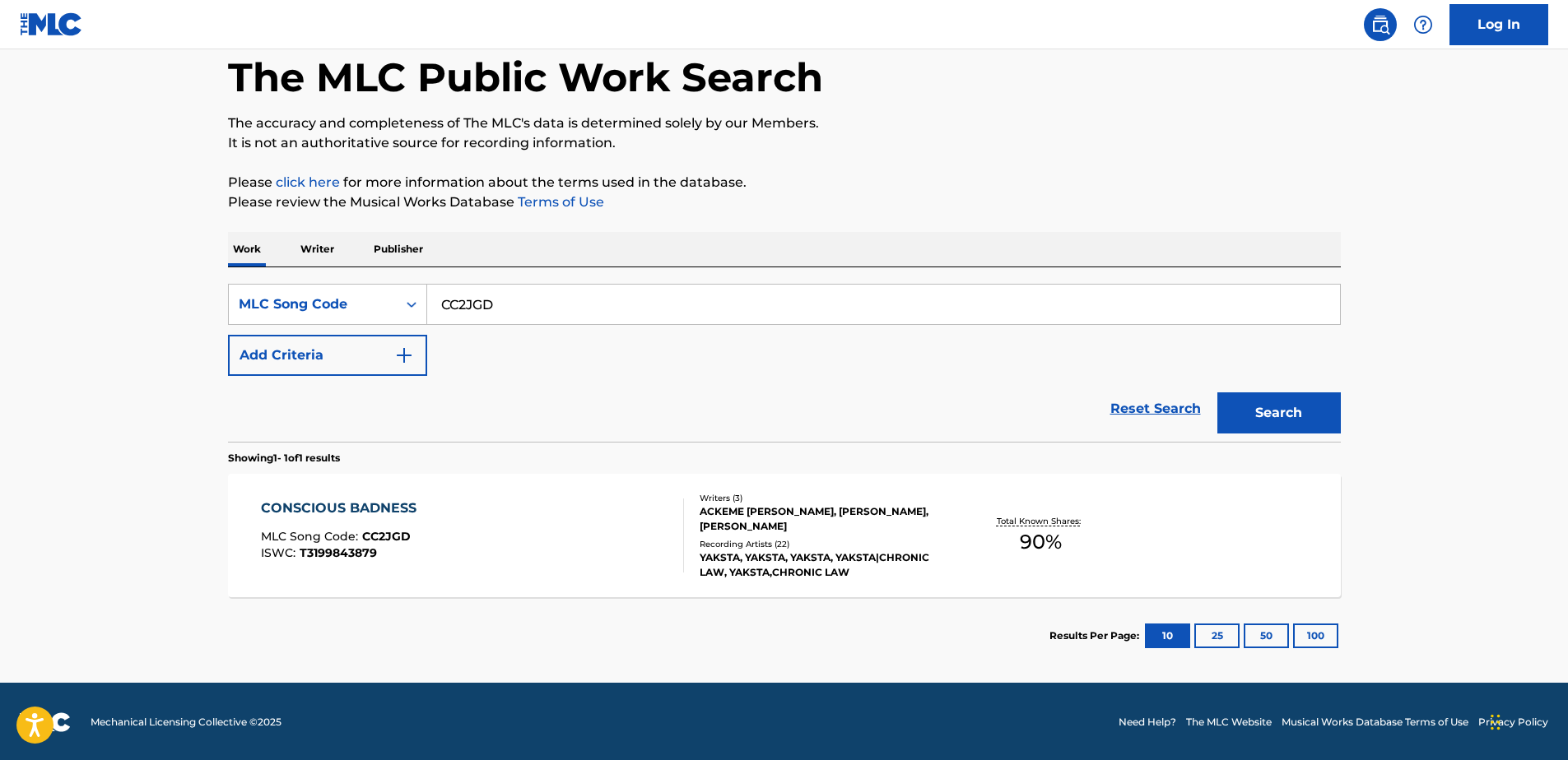
click at [545, 550] on div "CONSCIOUS BADNESS MLC Song Code : CC2JGD ISWC : T3199843879" at bounding box center [472, 535] width 423 height 74
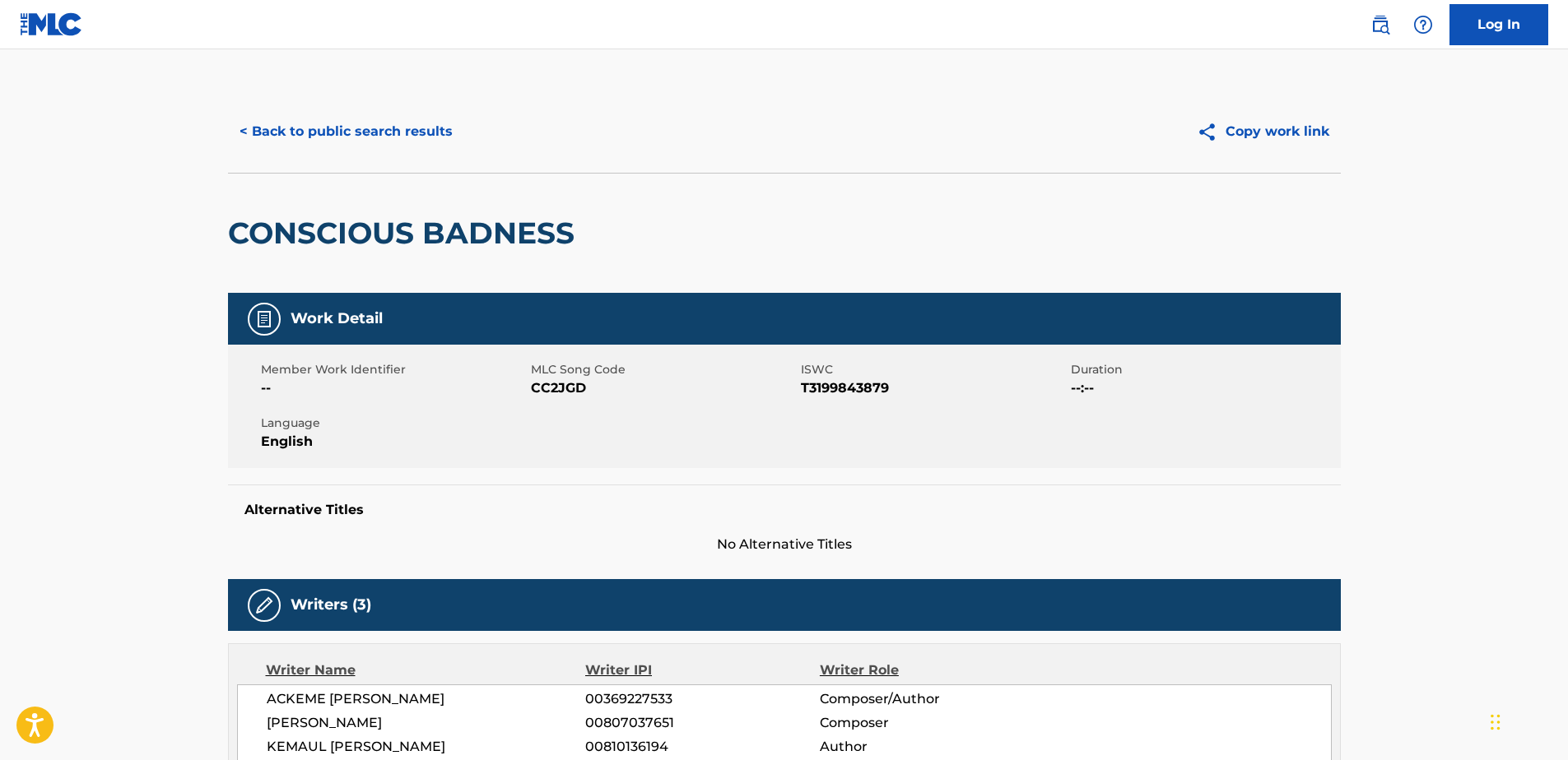
click at [368, 143] on button "< Back to public search results" at bounding box center [346, 131] width 236 height 41
